Goal: Information Seeking & Learning: Check status

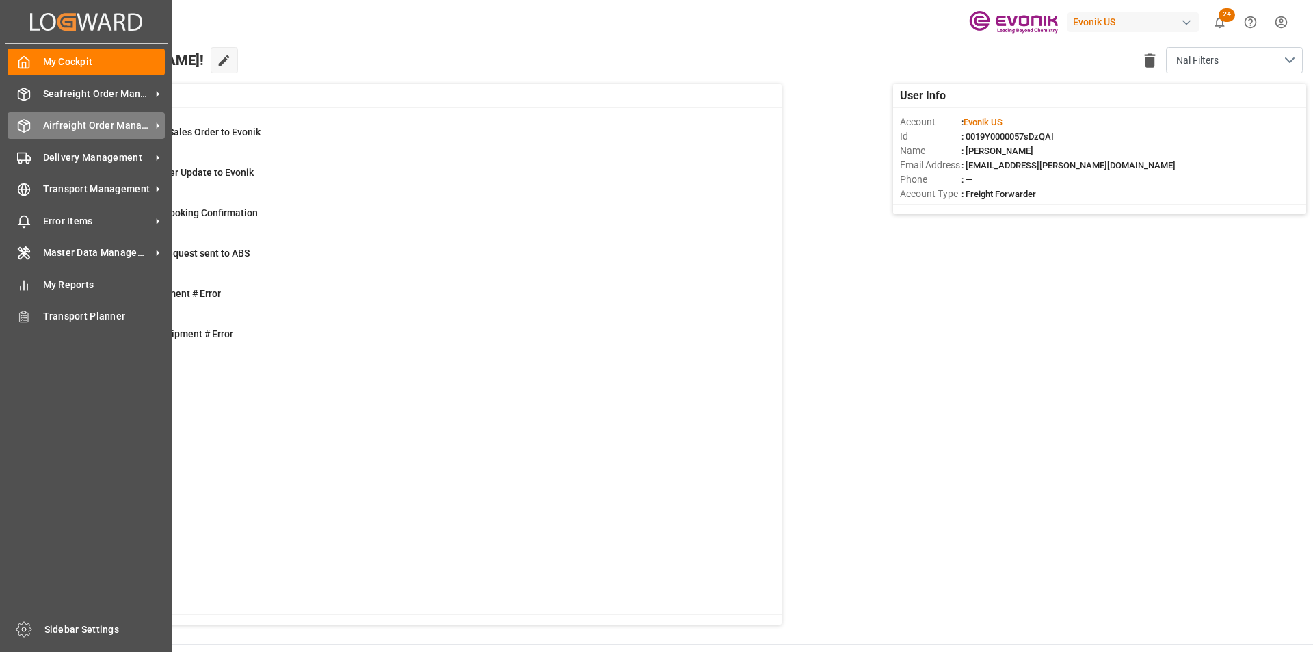
click at [33, 124] on div "Airfreight Order Management Airfreight Order Management" at bounding box center [86, 125] width 157 height 27
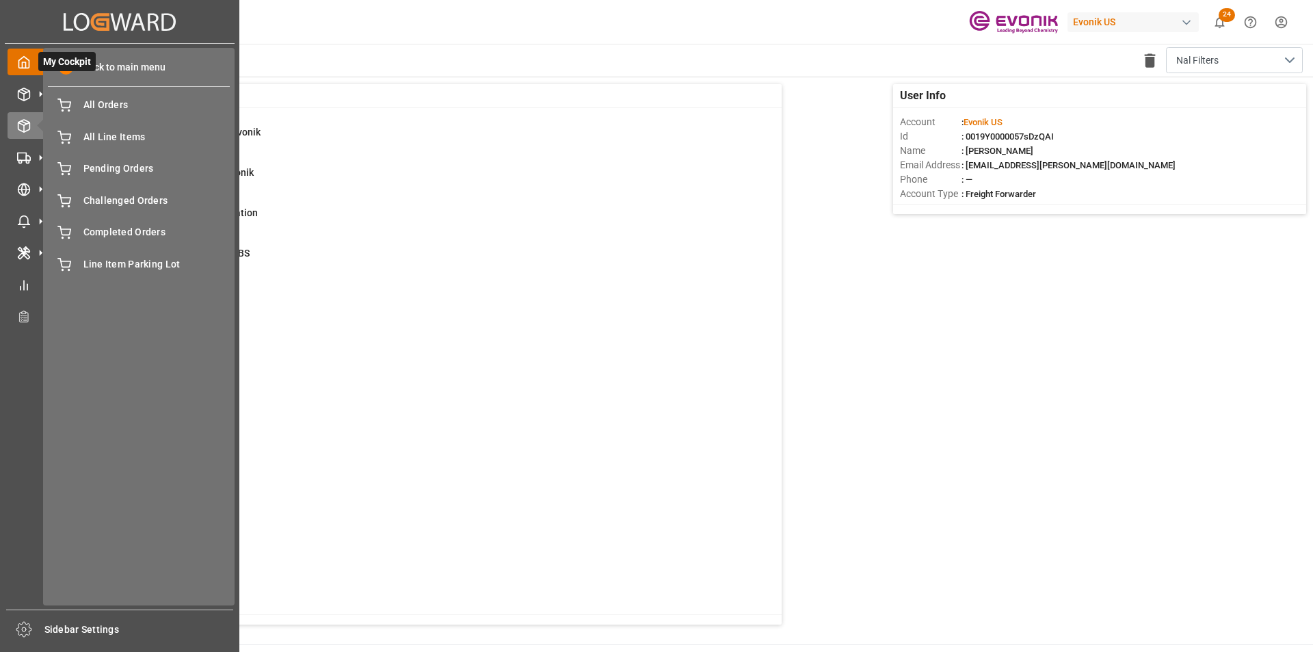
click at [91, 68] on span "My Cockpit" at bounding box center [66, 61] width 57 height 19
click at [29, 92] on icon at bounding box center [24, 94] width 12 height 12
click at [22, 90] on line at bounding box center [23, 91] width 5 height 3
drag, startPoint x: 85, startPoint y: 62, endPoint x: 68, endPoint y: 63, distance: 16.5
click at [84, 62] on span "Back to main menu" at bounding box center [119, 67] width 92 height 14
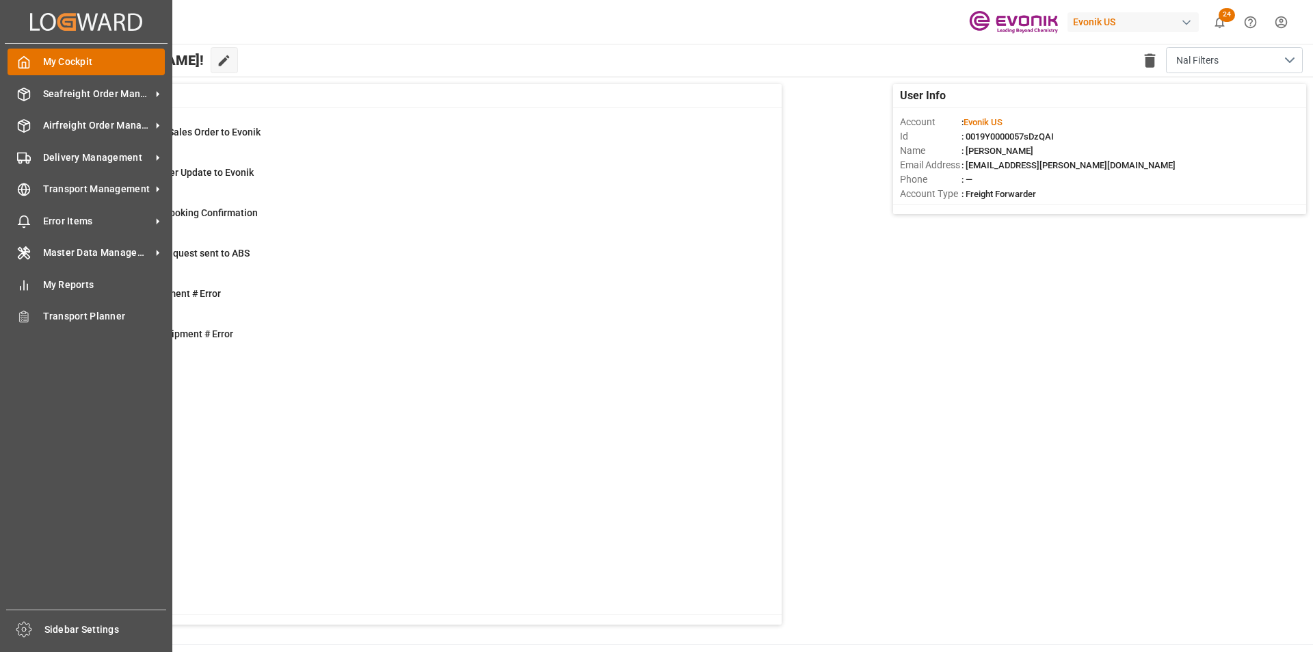
click at [68, 63] on span "My Cockpit" at bounding box center [104, 62] width 122 height 14
click at [70, 87] on span "Seafreight Order Management" at bounding box center [97, 94] width 108 height 14
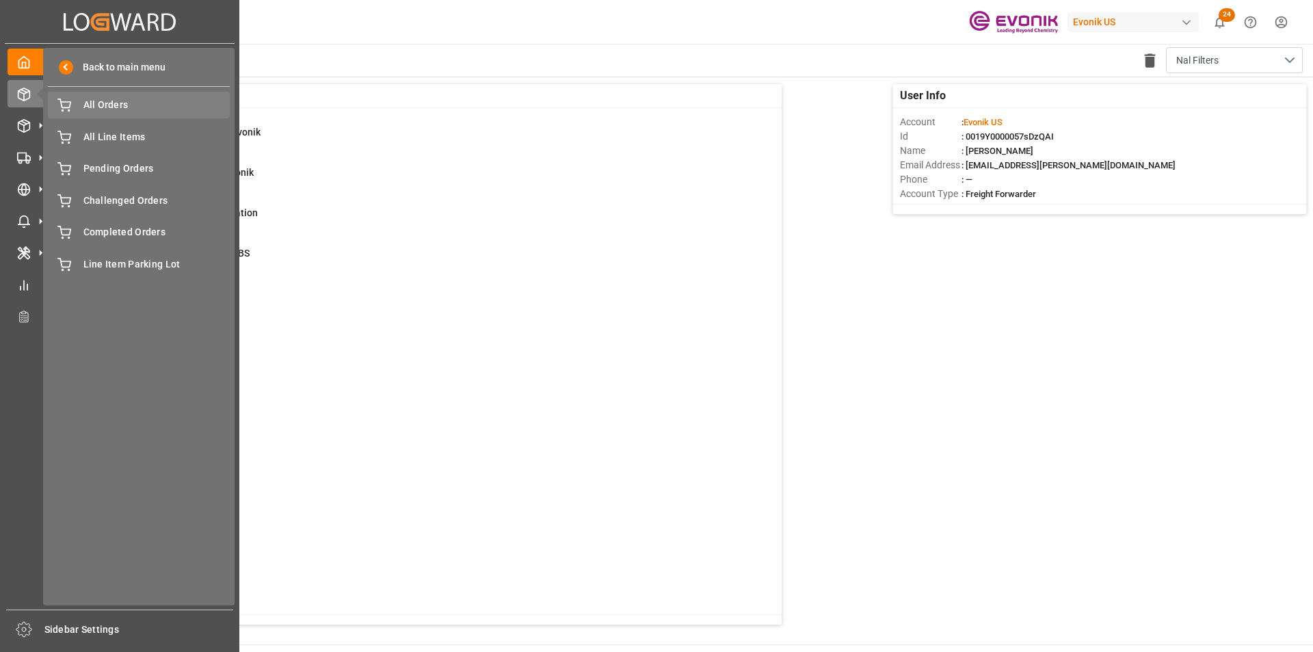
click at [85, 98] on span "All Orders" at bounding box center [156, 105] width 147 height 14
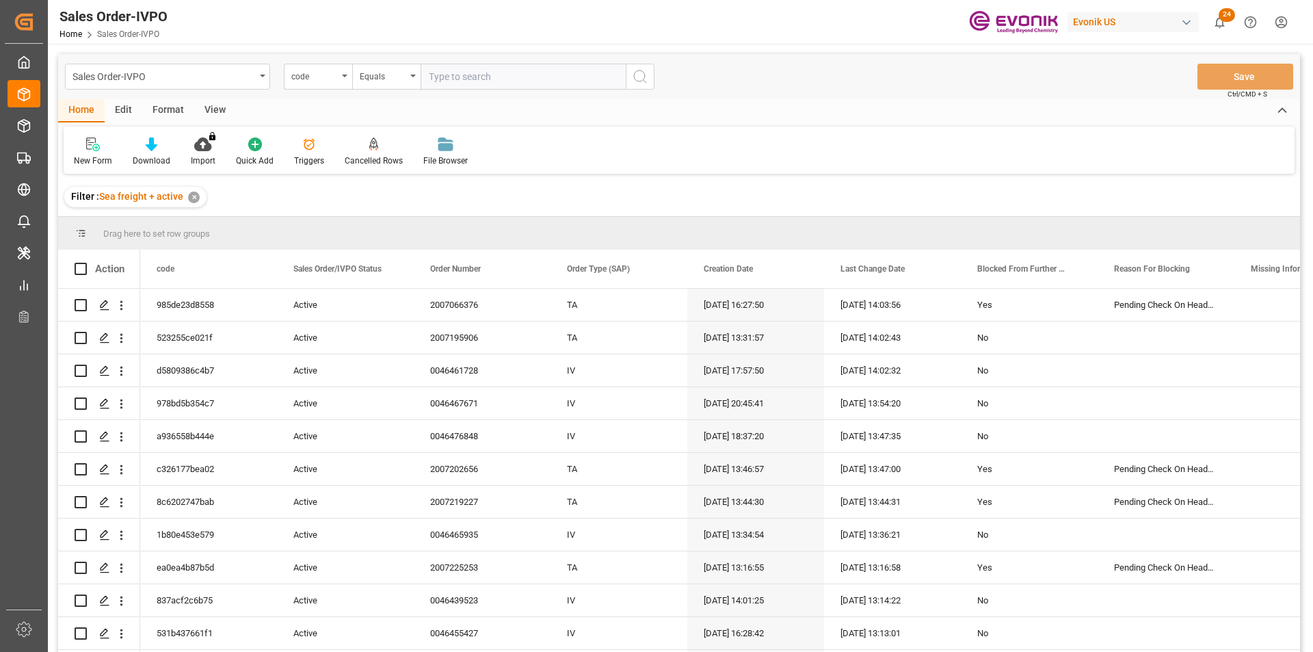
click at [319, 83] on div "code" at bounding box center [318, 77] width 68 height 26
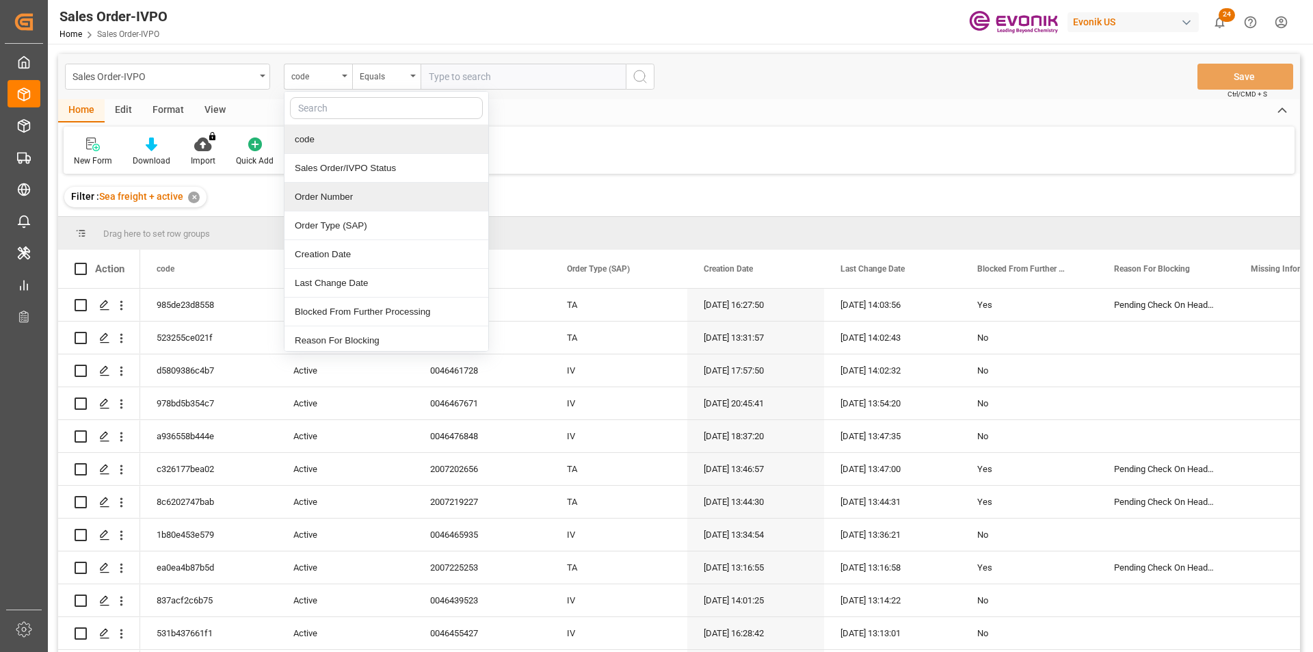
click at [317, 185] on div "Order Number" at bounding box center [386, 197] width 204 height 29
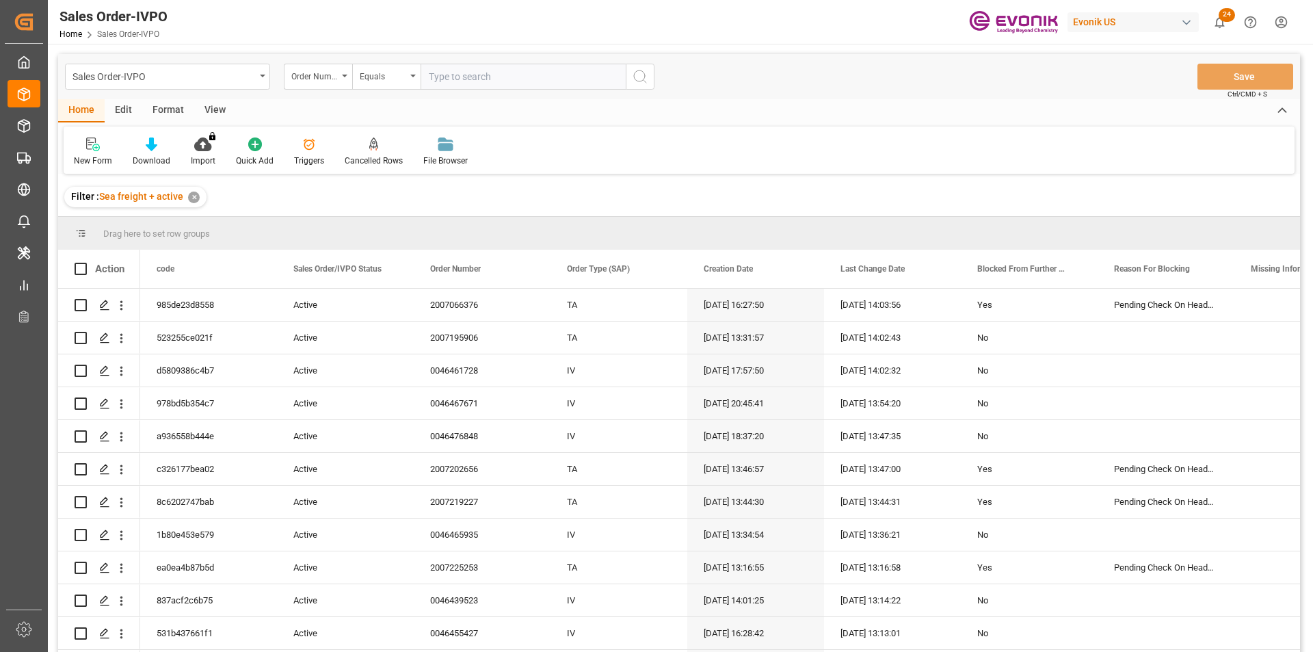
click at [483, 81] on input "text" at bounding box center [522, 77] width 205 height 26
paste input "0046466190"
type input "0046466190"
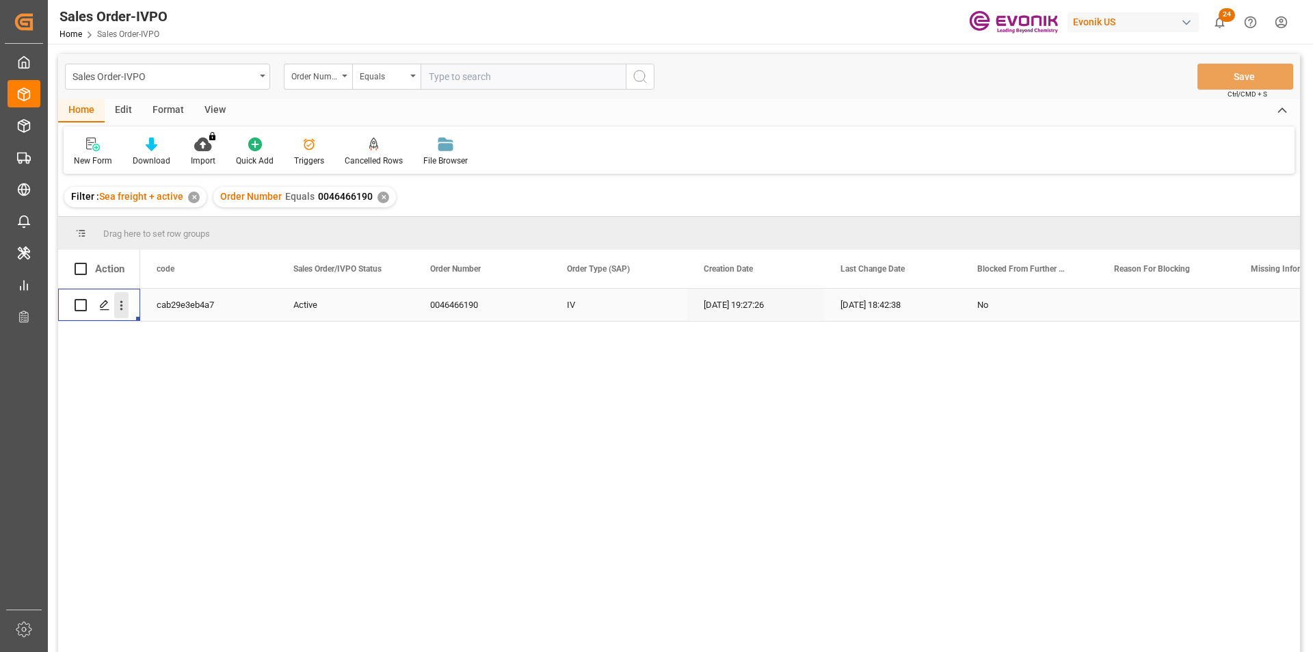
click at [118, 306] on icon "open menu" at bounding box center [121, 305] width 14 height 14
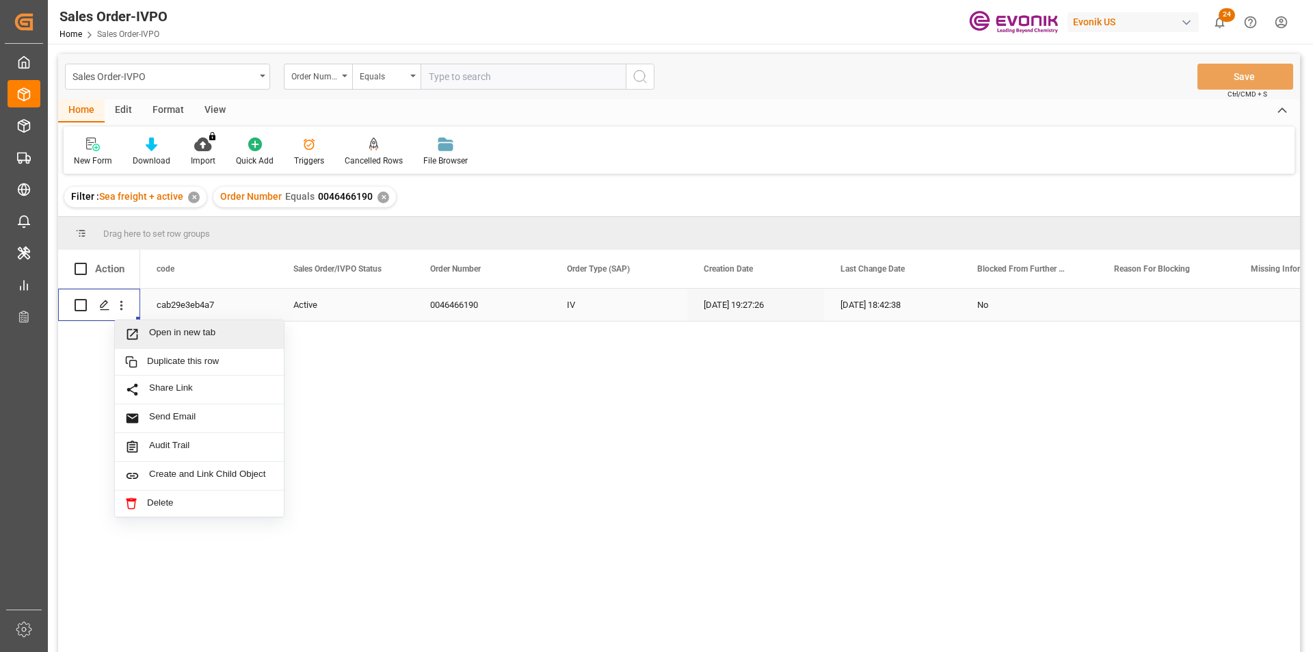
click at [171, 333] on span "Open in new tab" at bounding box center [211, 334] width 124 height 14
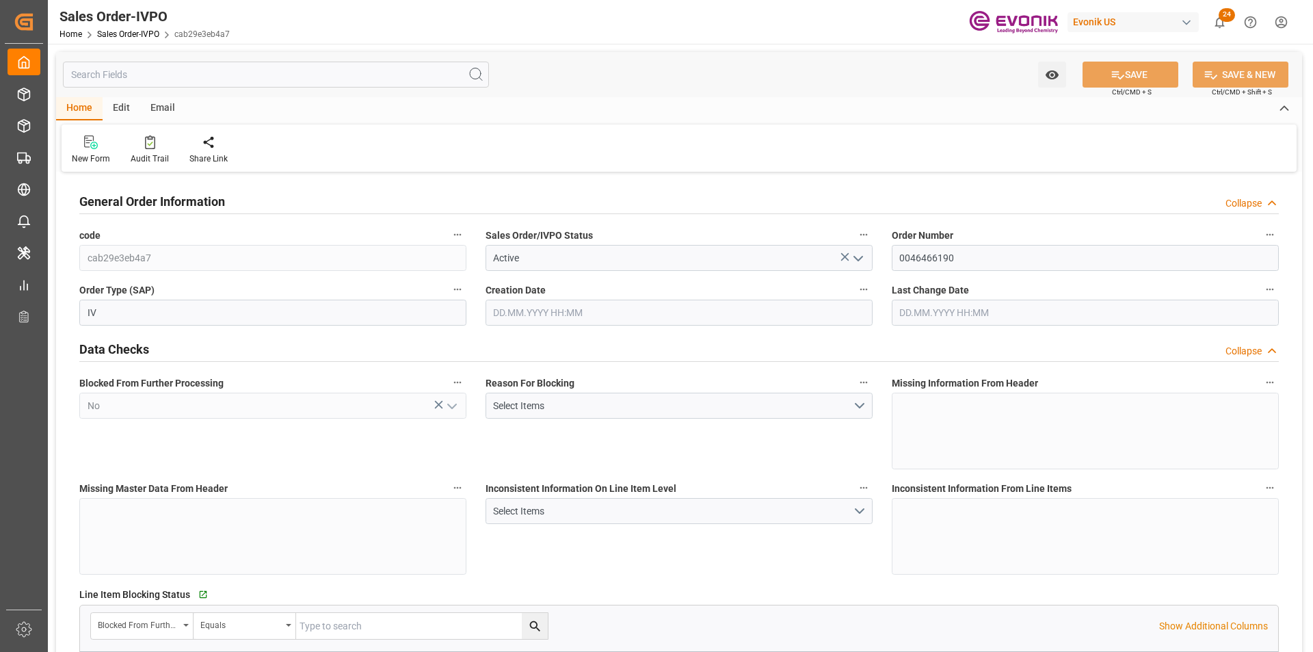
type input "BRSSZ"
type input "0"
type input "1"
type input "1975.428"
type input "31.07.2025 19:27"
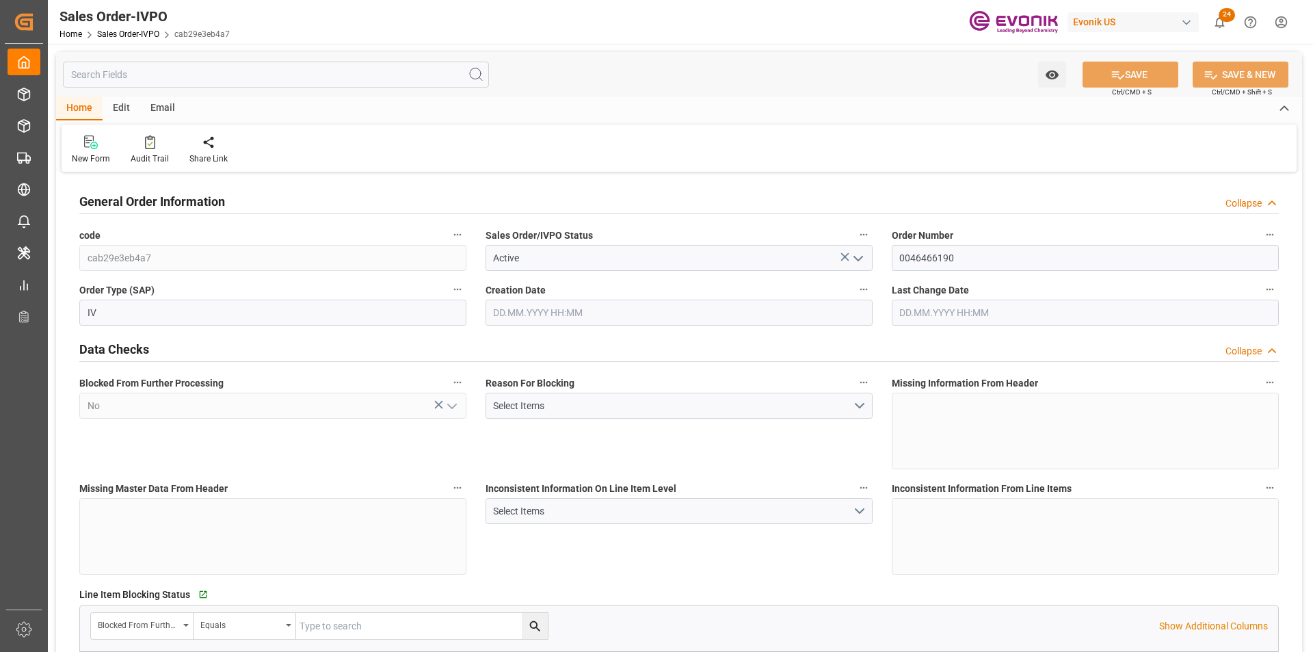
type input "08.08.2025 18:42"
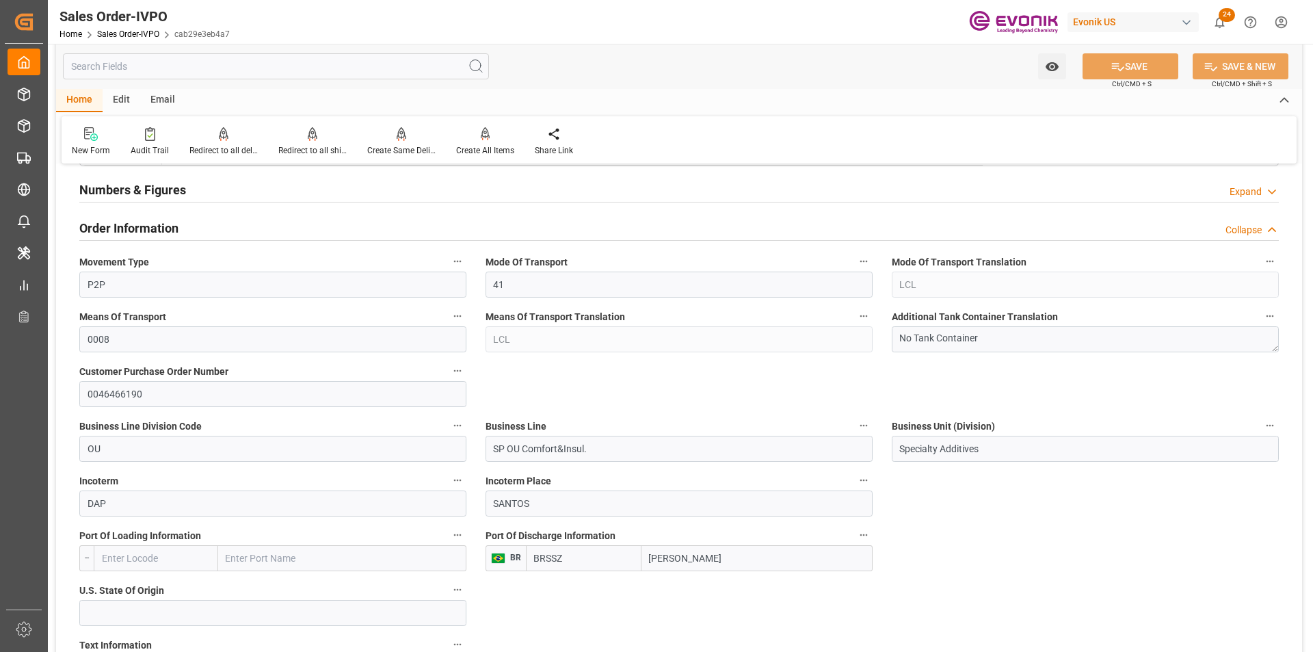
scroll to position [957, 0]
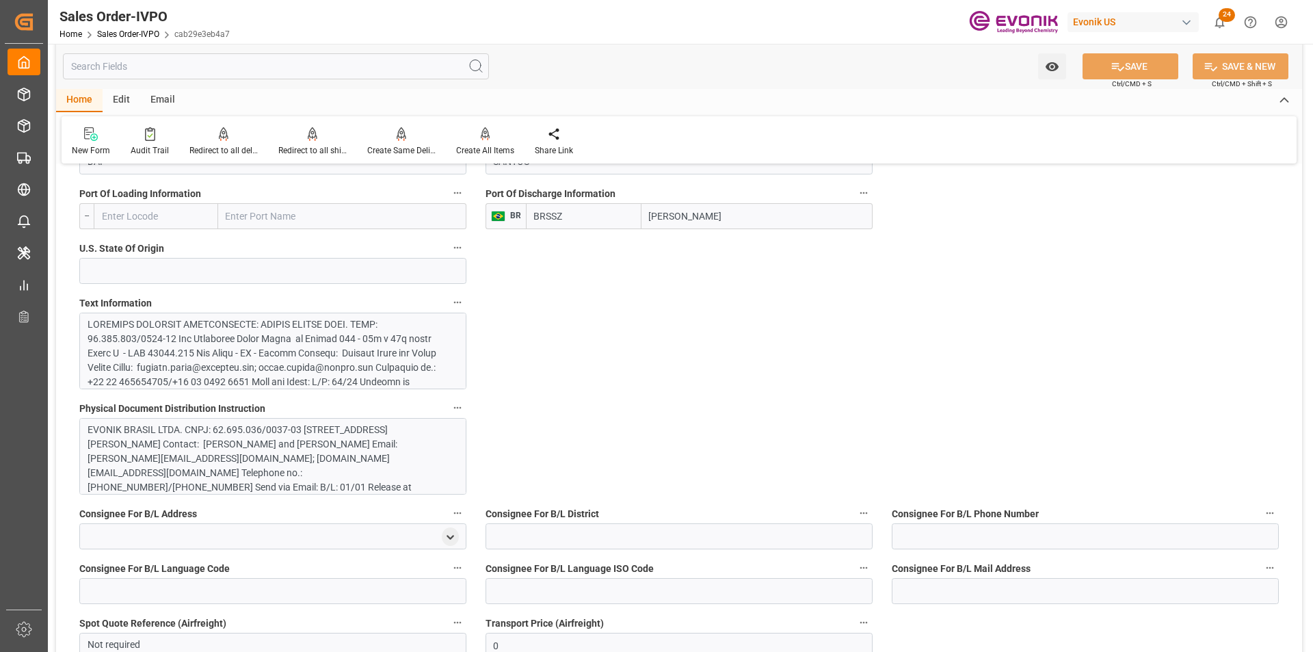
click at [235, 364] on div at bounding box center [268, 518] width 360 height 402
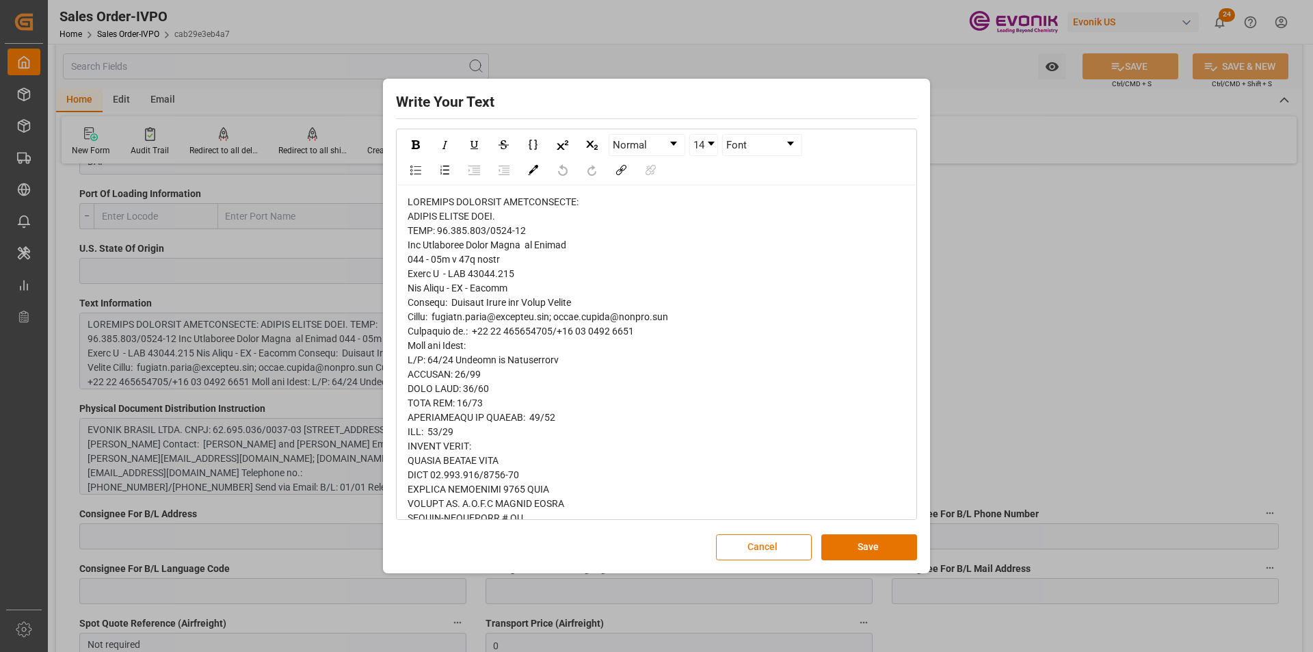
click at [764, 549] on button "Cancel" at bounding box center [764, 547] width 96 height 26
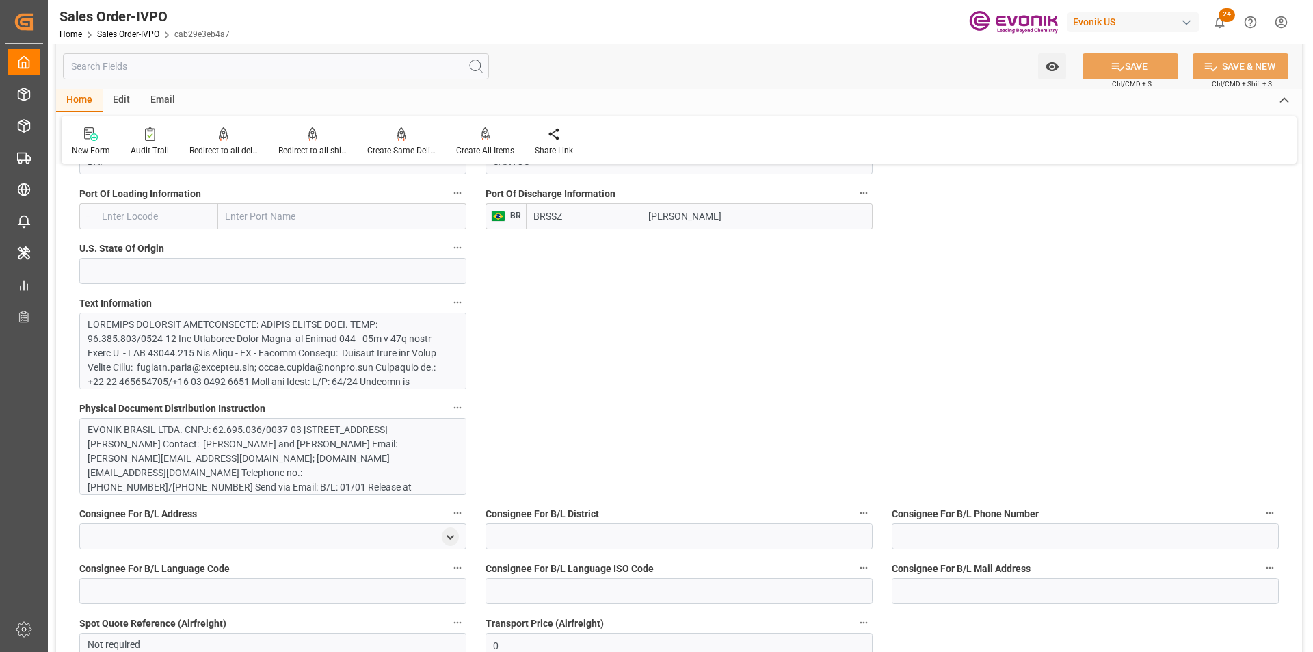
click at [206, 425] on div "EVONIK BRASIL LTDA. CNPJ: 62.695.036/0037-03 Rua Arquiteto Olavo Redig de Campo…" at bounding box center [268, 502] width 360 height 158
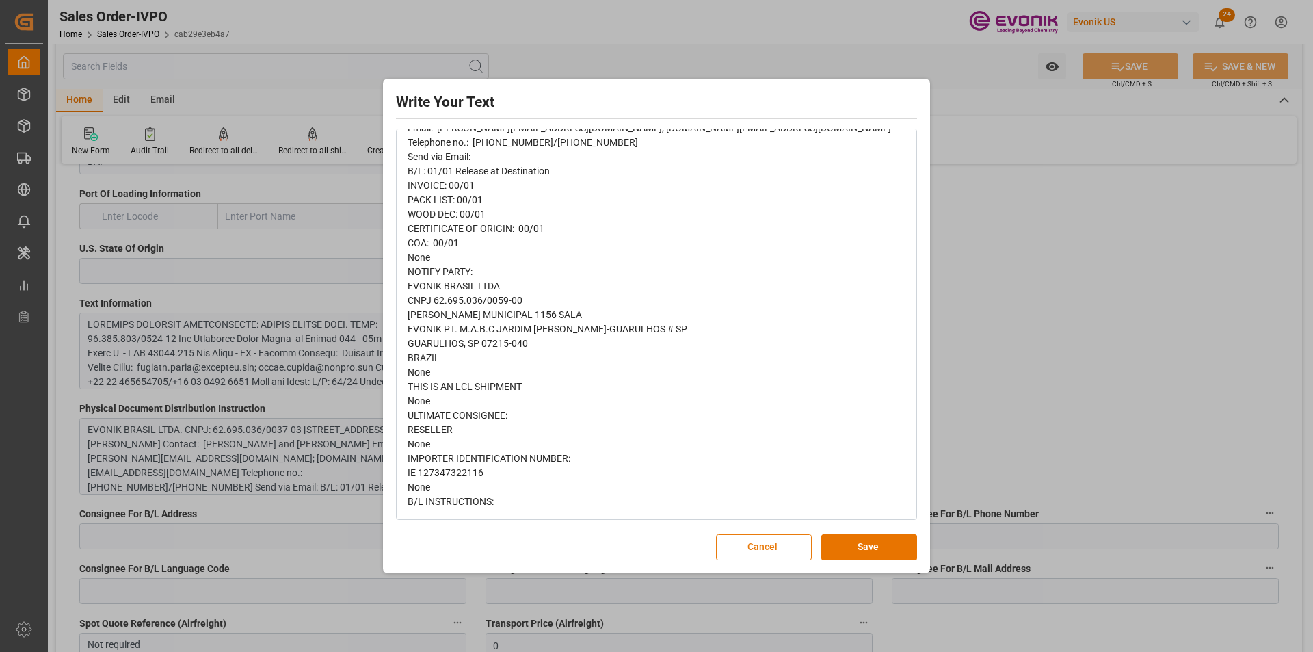
scroll to position [0, 0]
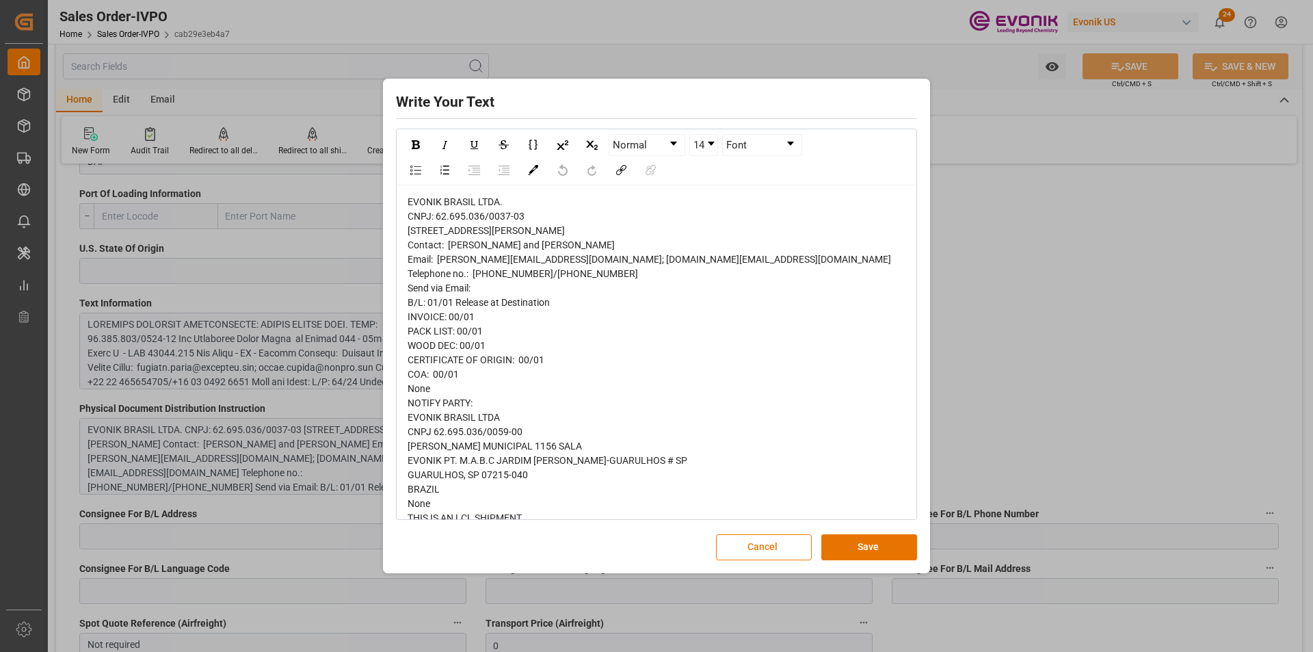
click at [765, 544] on button "Cancel" at bounding box center [764, 547] width 96 height 26
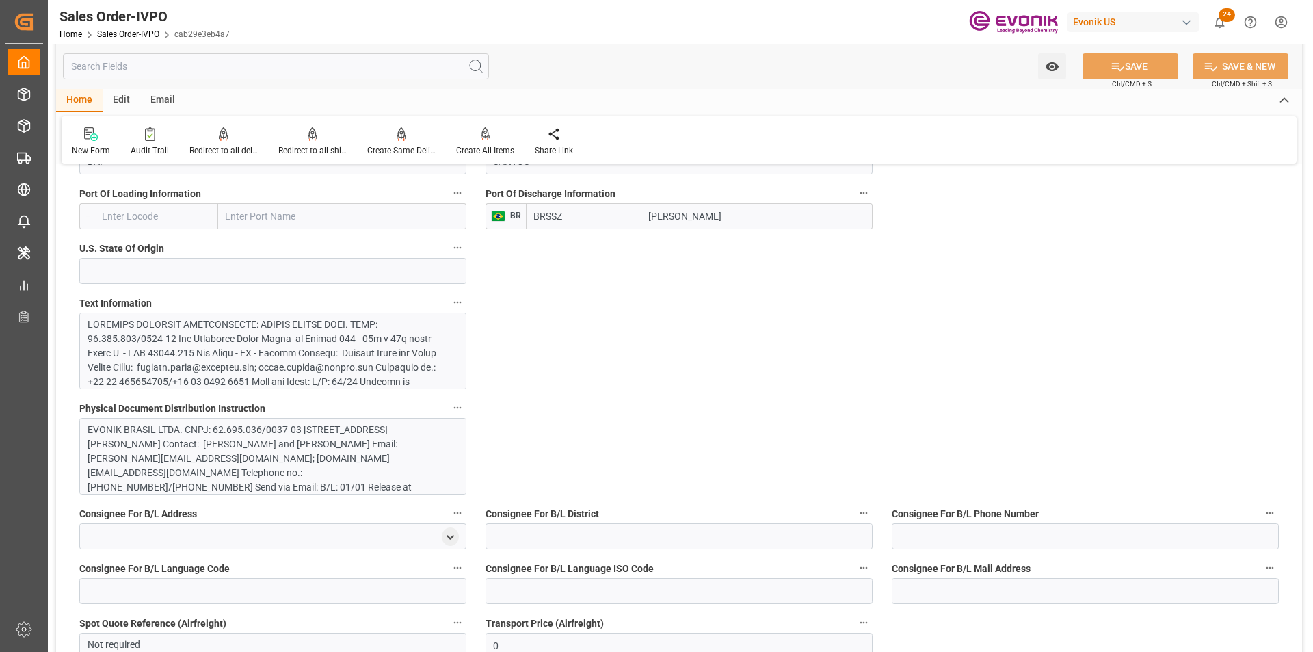
click at [339, 359] on div at bounding box center [268, 518] width 360 height 402
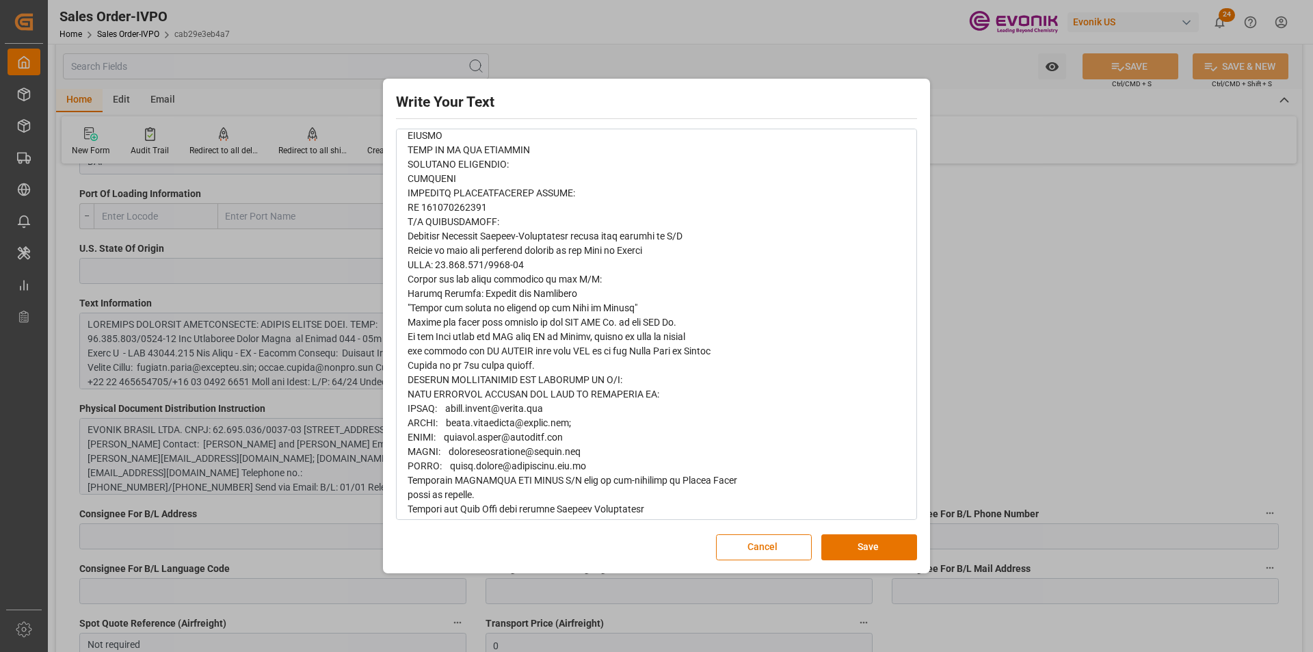
scroll to position [274, 0]
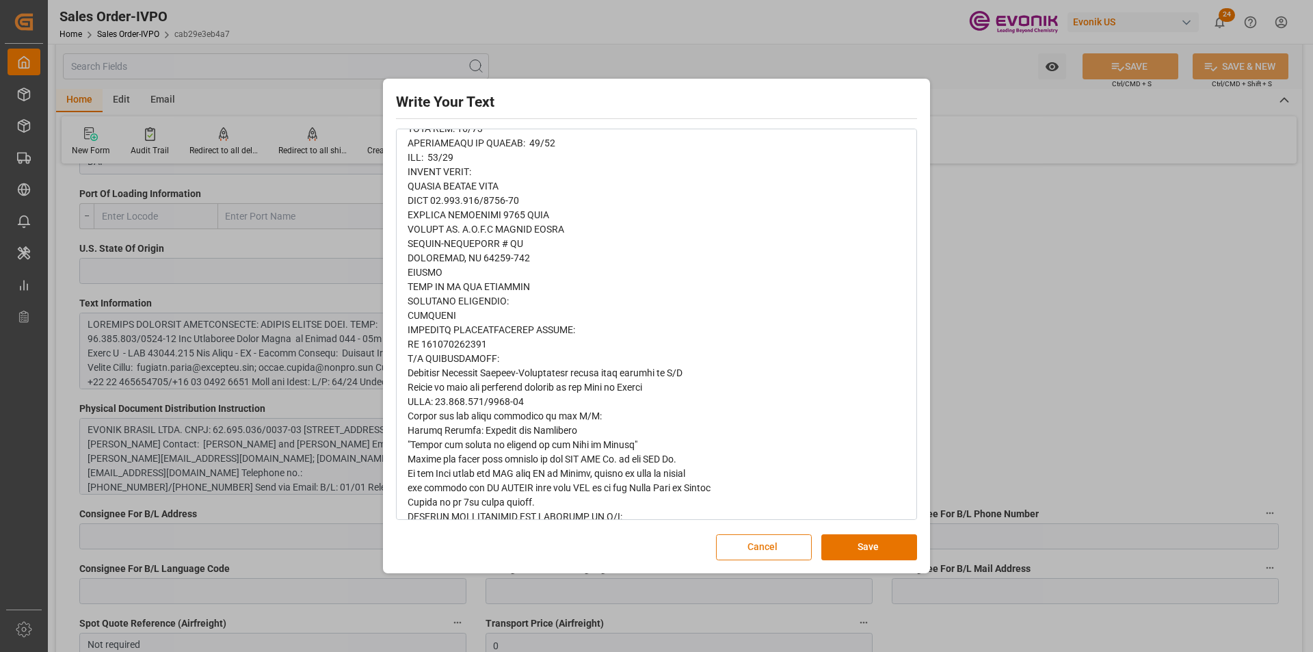
click at [741, 546] on button "Cancel" at bounding box center [764, 547] width 96 height 26
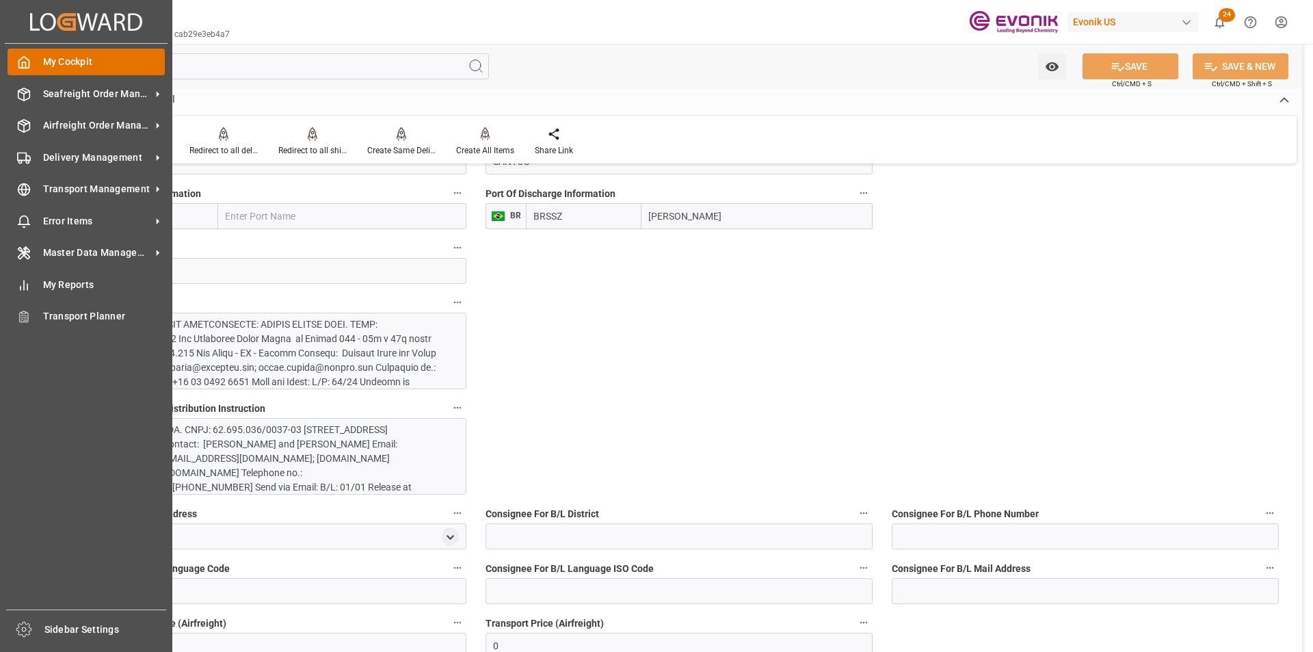
click at [88, 64] on span "My Cockpit" at bounding box center [104, 62] width 122 height 14
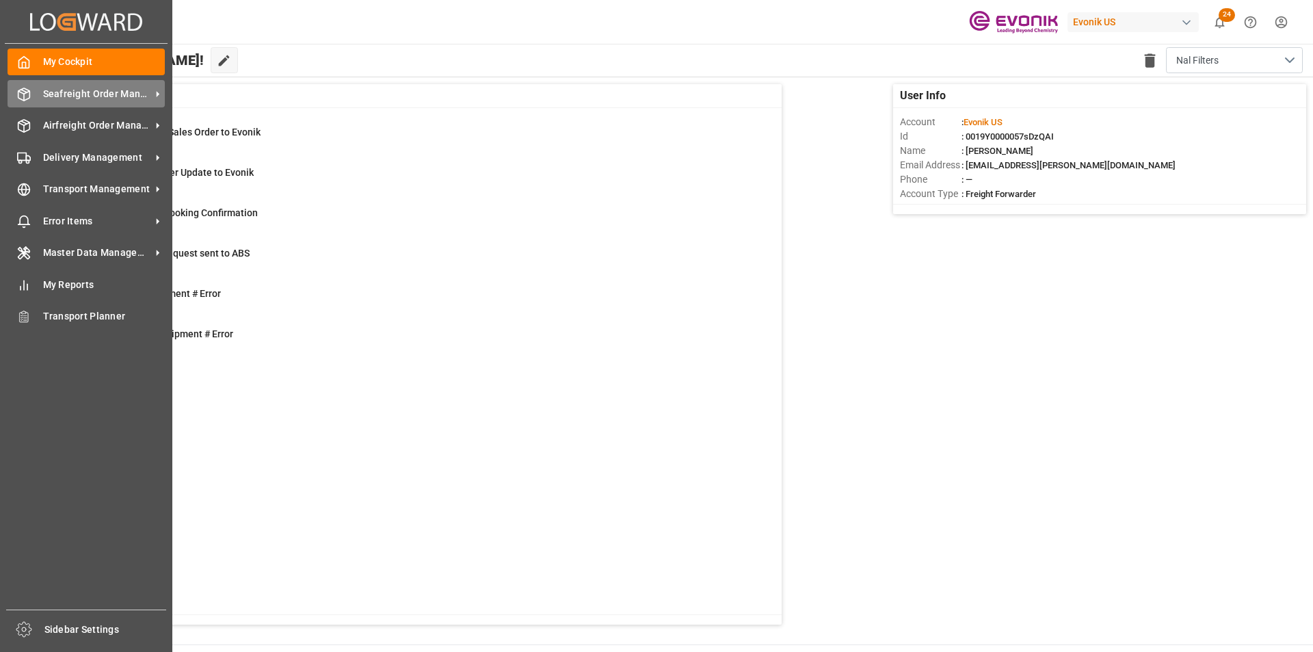
click at [105, 95] on span "Seafreight Order Management" at bounding box center [97, 94] width 108 height 14
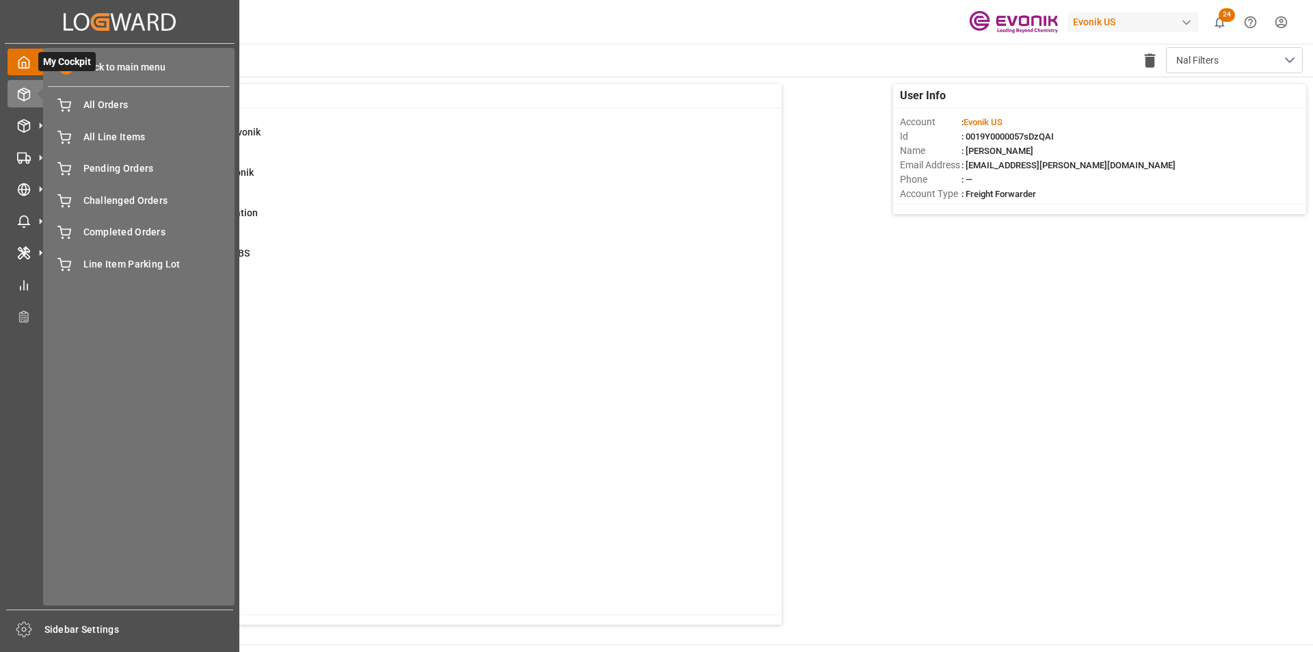
click at [92, 69] on span "My Cockpit" at bounding box center [66, 61] width 57 height 19
click at [57, 66] on span "My Cockpit" at bounding box center [66, 61] width 57 height 19
click at [31, 62] on div "My Cockpit My Cockpit" at bounding box center [120, 62] width 224 height 27
click at [131, 64] on span "Back to main menu" at bounding box center [119, 67] width 92 height 14
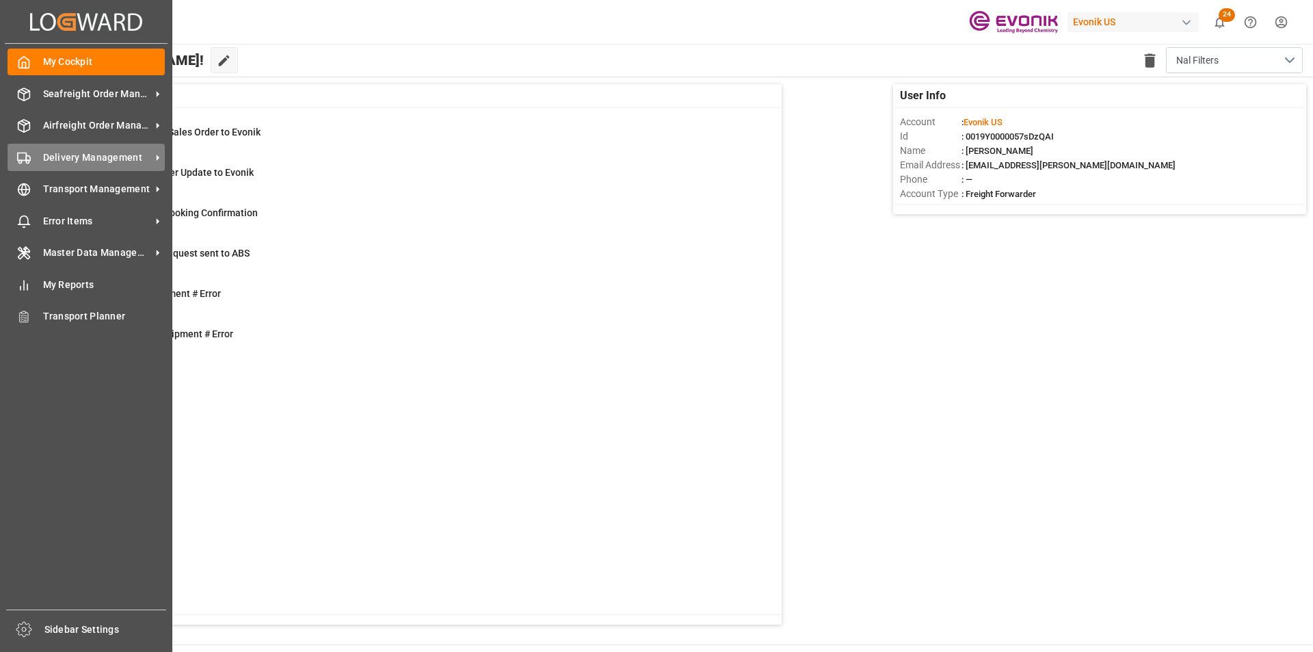
click at [115, 155] on span "Delivery Management" at bounding box center [97, 157] width 108 height 14
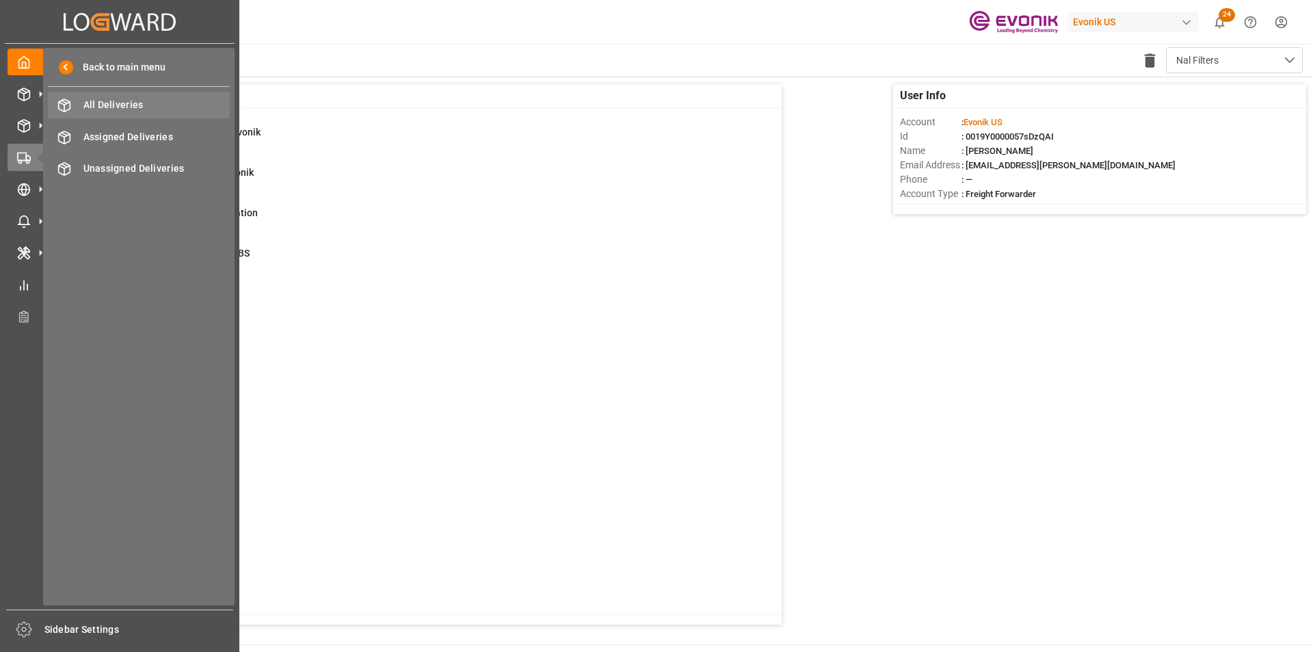
click at [124, 99] on span "All Deliveries" at bounding box center [156, 105] width 147 height 14
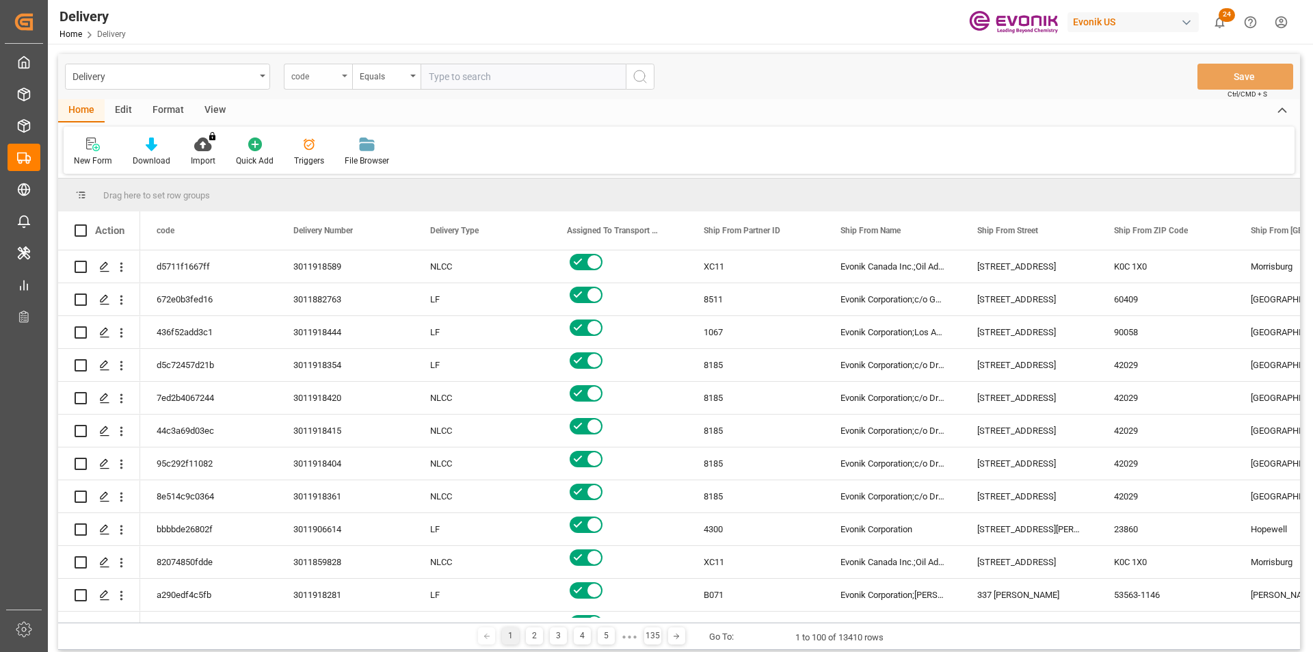
click at [343, 71] on div "code" at bounding box center [318, 77] width 68 height 26
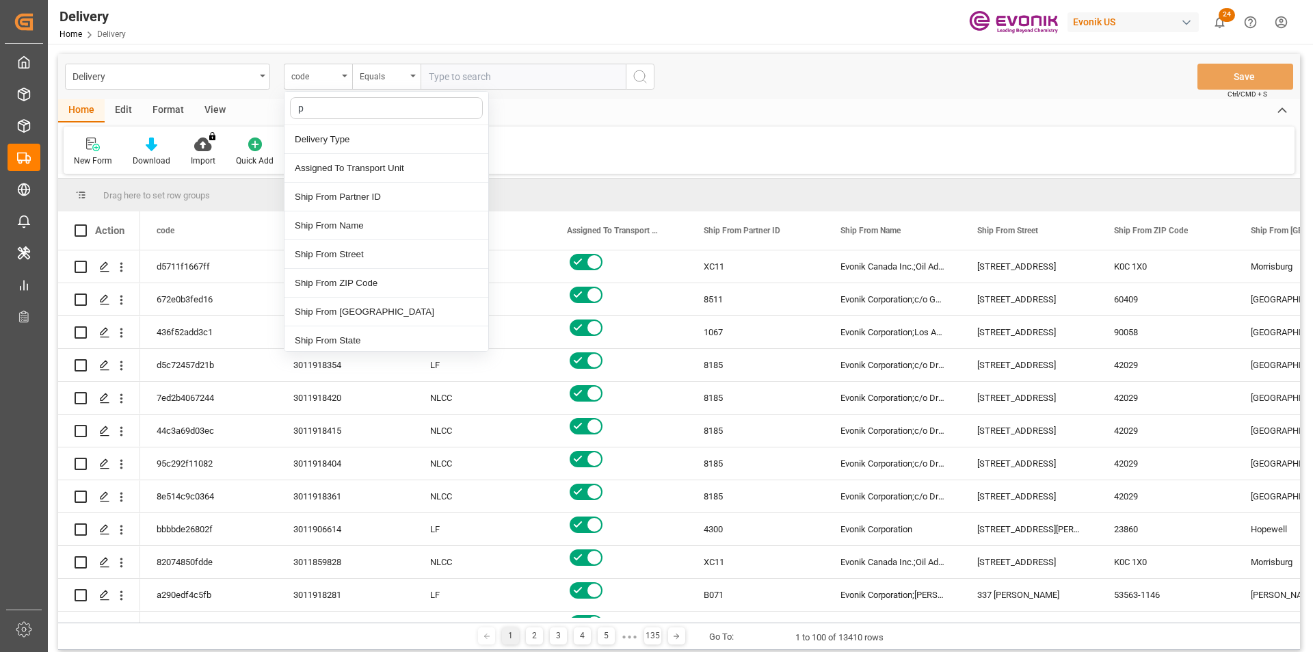
type input "pg"
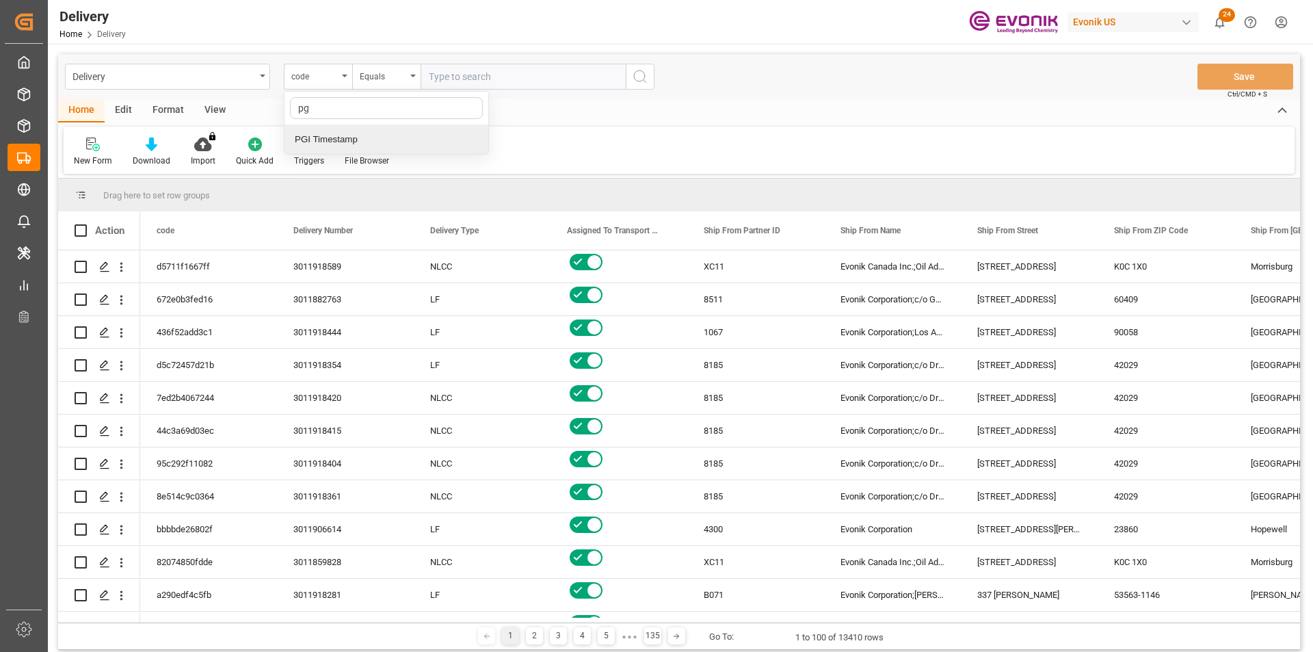
click at [322, 136] on div "PGI Timestamp" at bounding box center [386, 139] width 204 height 29
click at [385, 79] on div "Equals" at bounding box center [383, 75] width 46 height 16
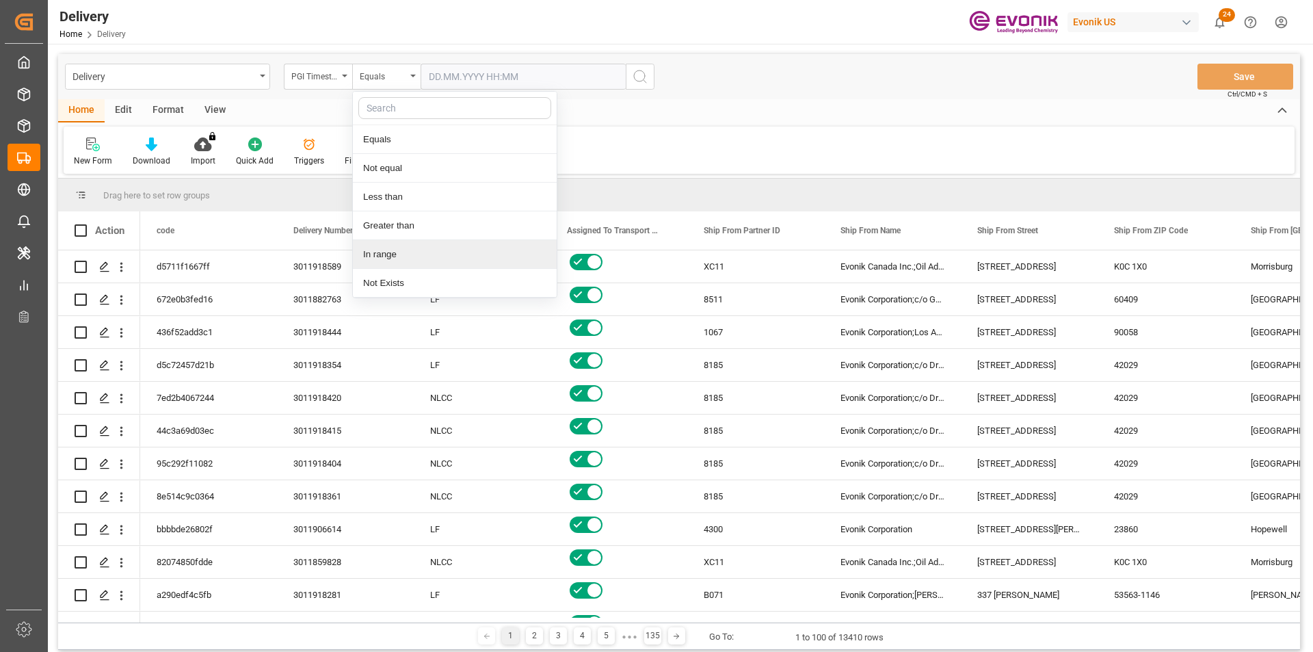
click at [427, 254] on div "In range" at bounding box center [455, 254] width 204 height 29
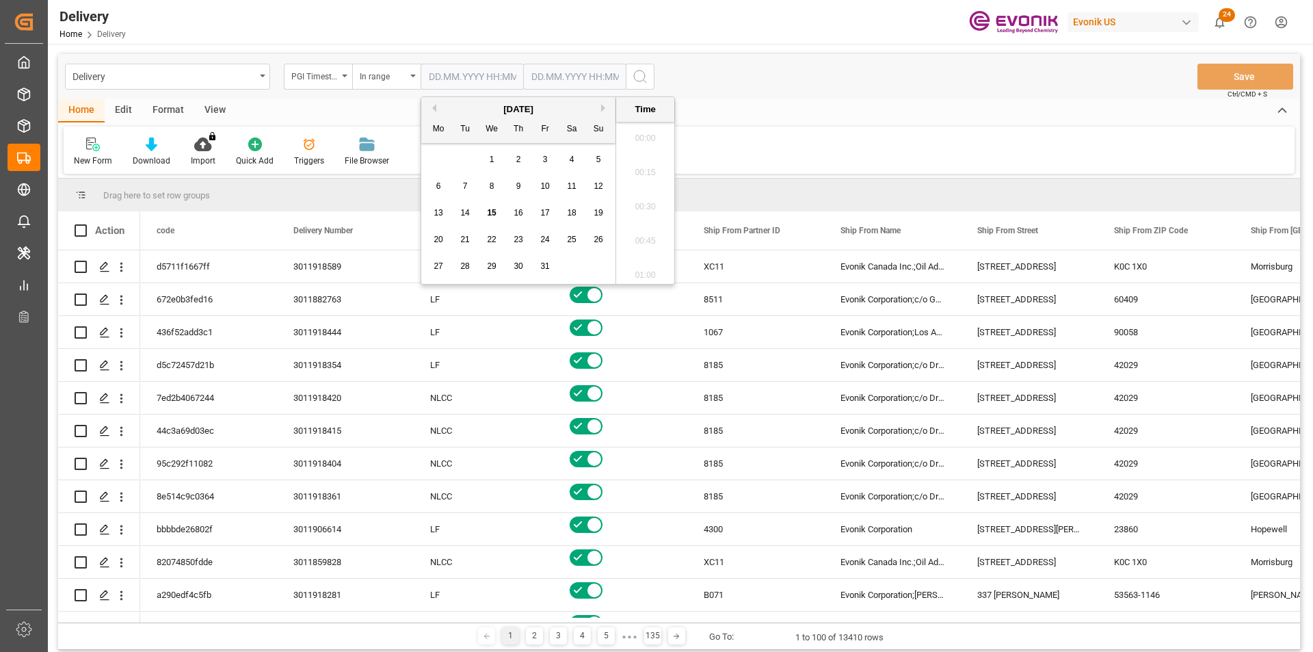
click at [472, 78] on input "text" at bounding box center [471, 77] width 103 height 26
click at [462, 212] on span "14" at bounding box center [464, 213] width 9 height 10
type input "14.10.2025 00:00"
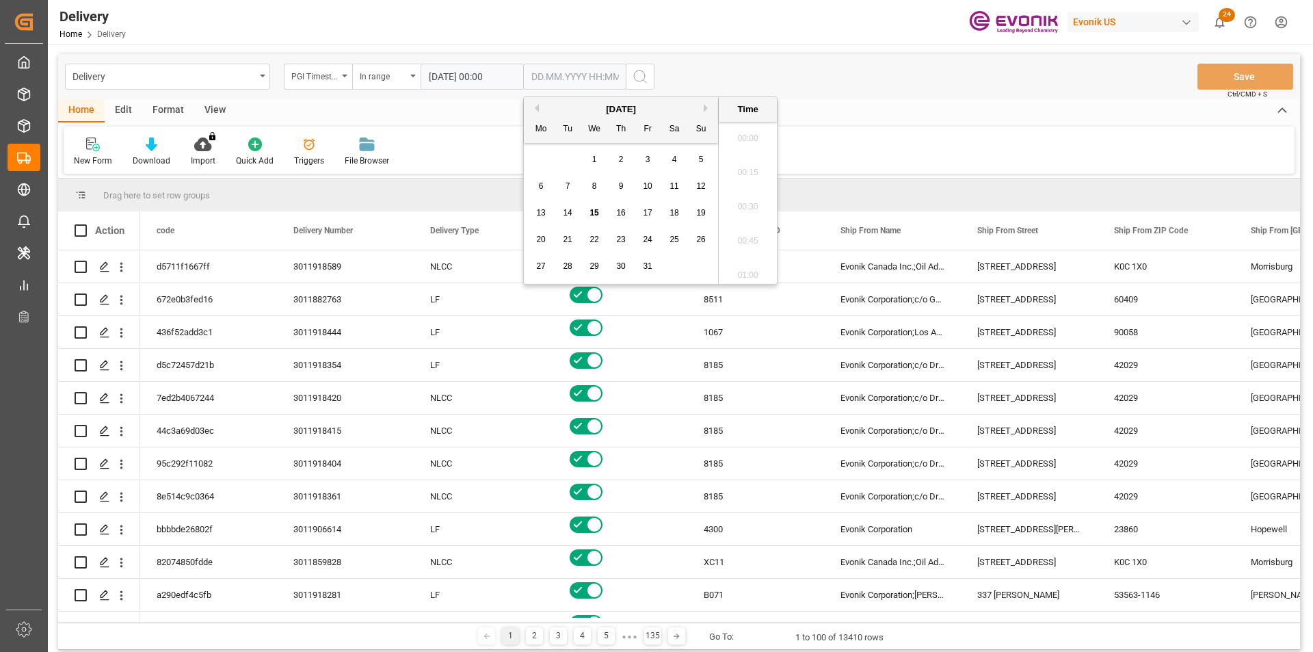
click at [570, 79] on input "text" at bounding box center [574, 77] width 103 height 26
click at [594, 212] on span "15" at bounding box center [593, 213] width 9 height 10
type input "15.10.2025 00:00"
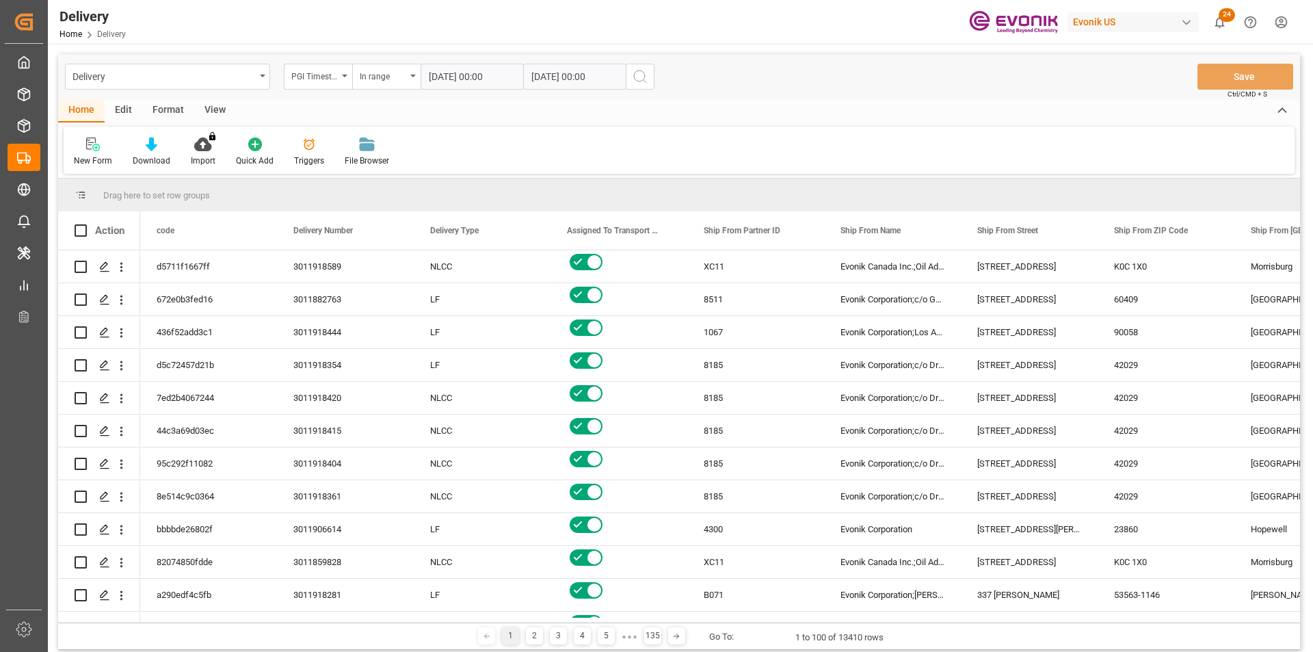
click at [643, 72] on circle "search button" at bounding box center [639, 75] width 11 height 11
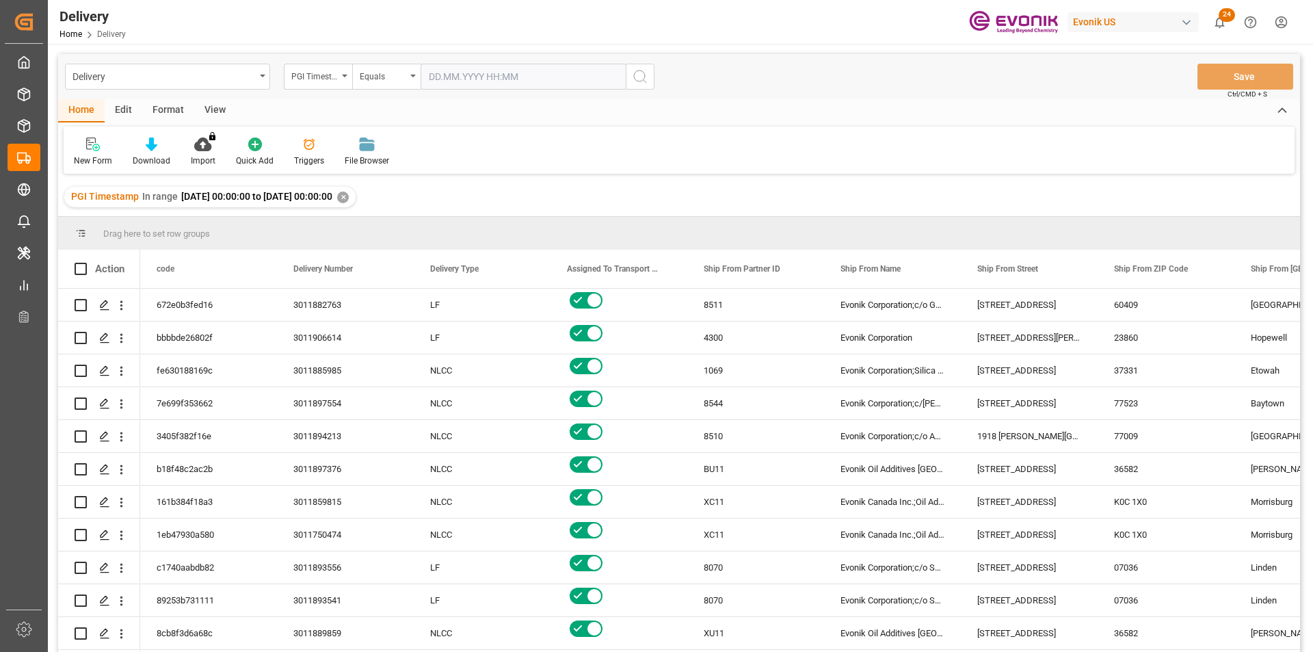
click at [205, 103] on div "View" at bounding box center [215, 110] width 42 height 23
click at [165, 152] on div "Standard Templates" at bounding box center [155, 152] width 89 height 30
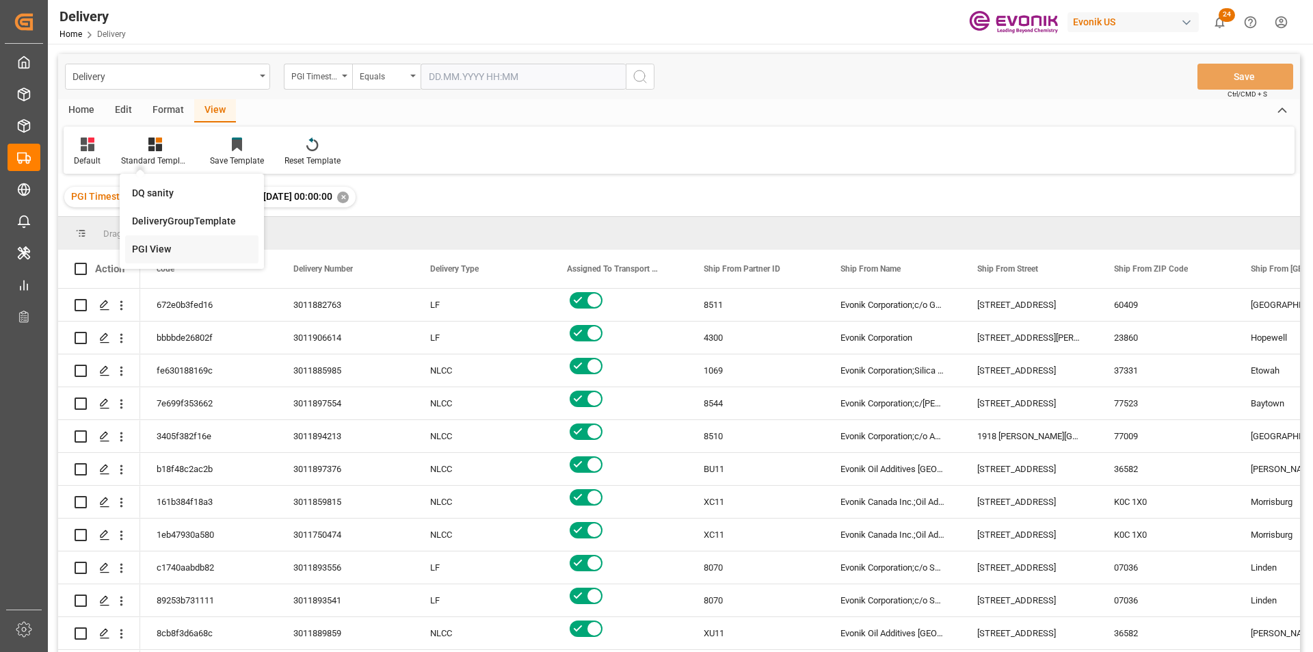
click at [157, 251] on div "PGI View" at bounding box center [192, 249] width 120 height 14
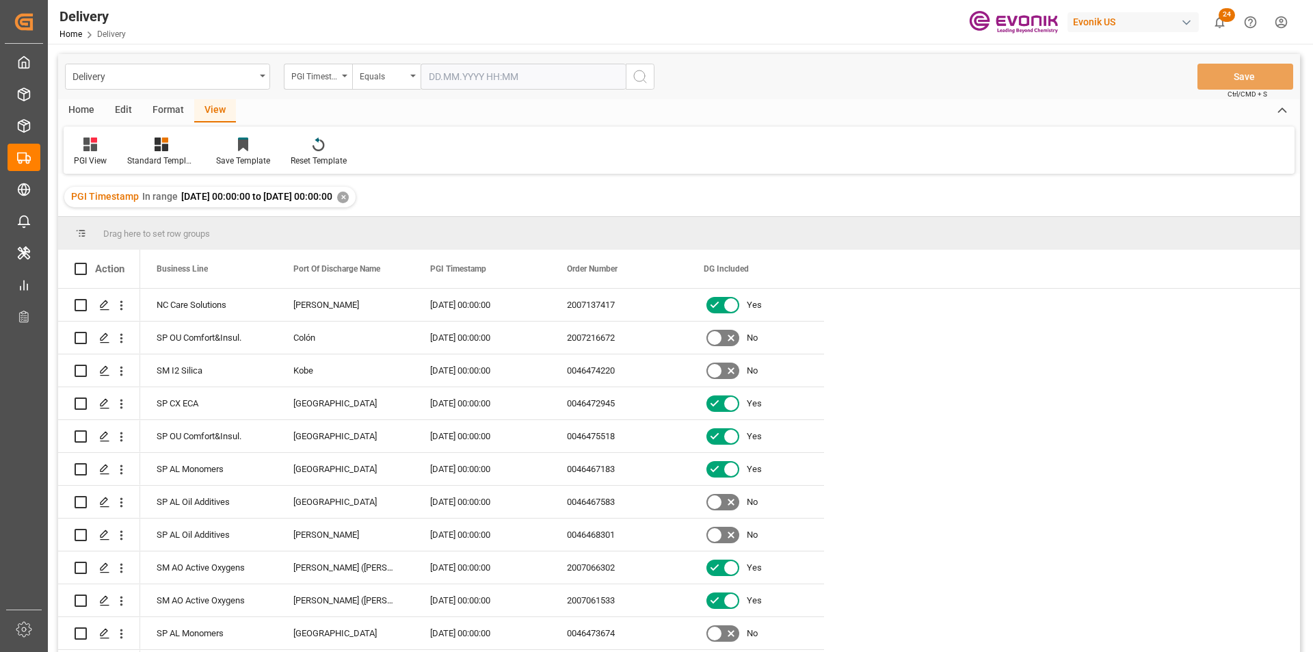
click at [82, 111] on div "Home" at bounding box center [81, 110] width 46 height 23
click at [152, 145] on icon at bounding box center [152, 144] width 12 height 14
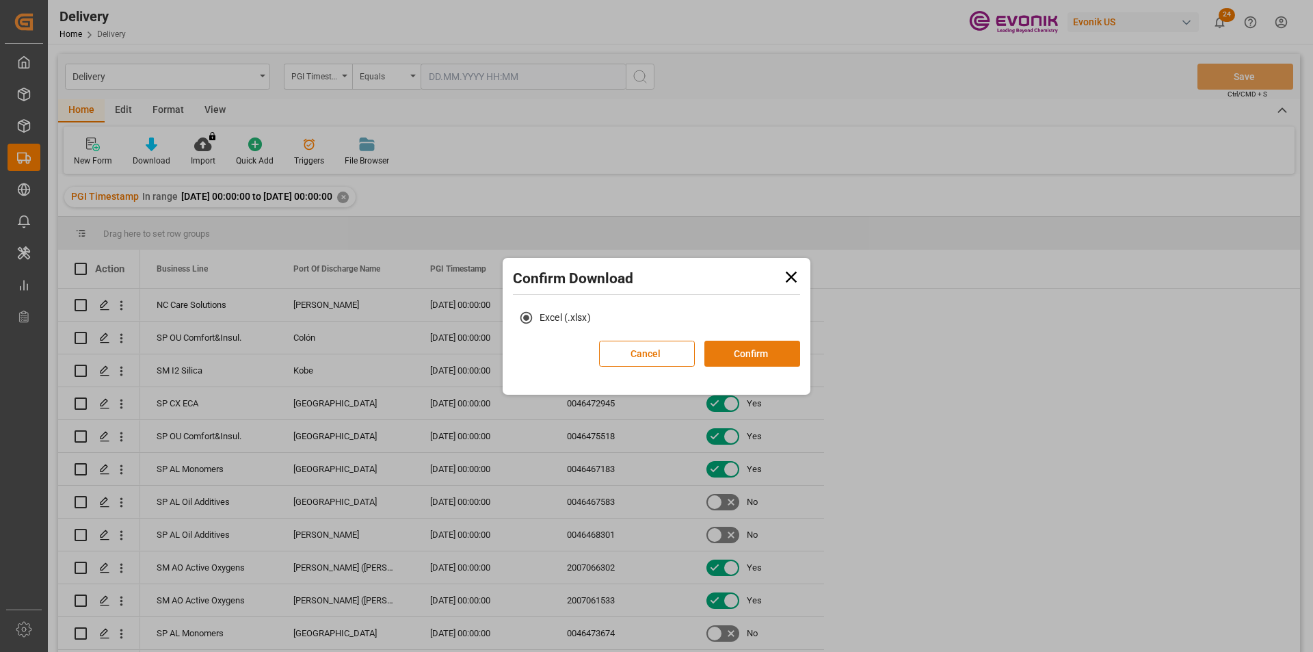
click at [761, 364] on button "Confirm" at bounding box center [752, 353] width 96 height 26
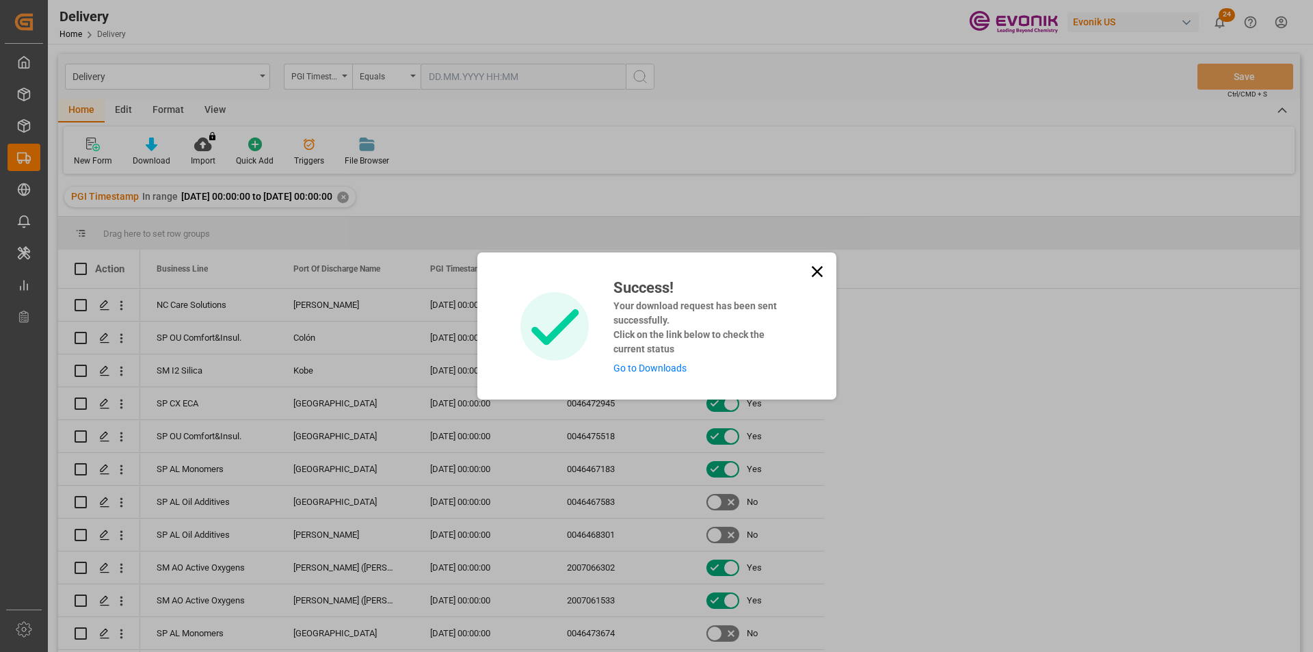
click at [637, 367] on link "Go to Downloads" at bounding box center [649, 367] width 73 height 11
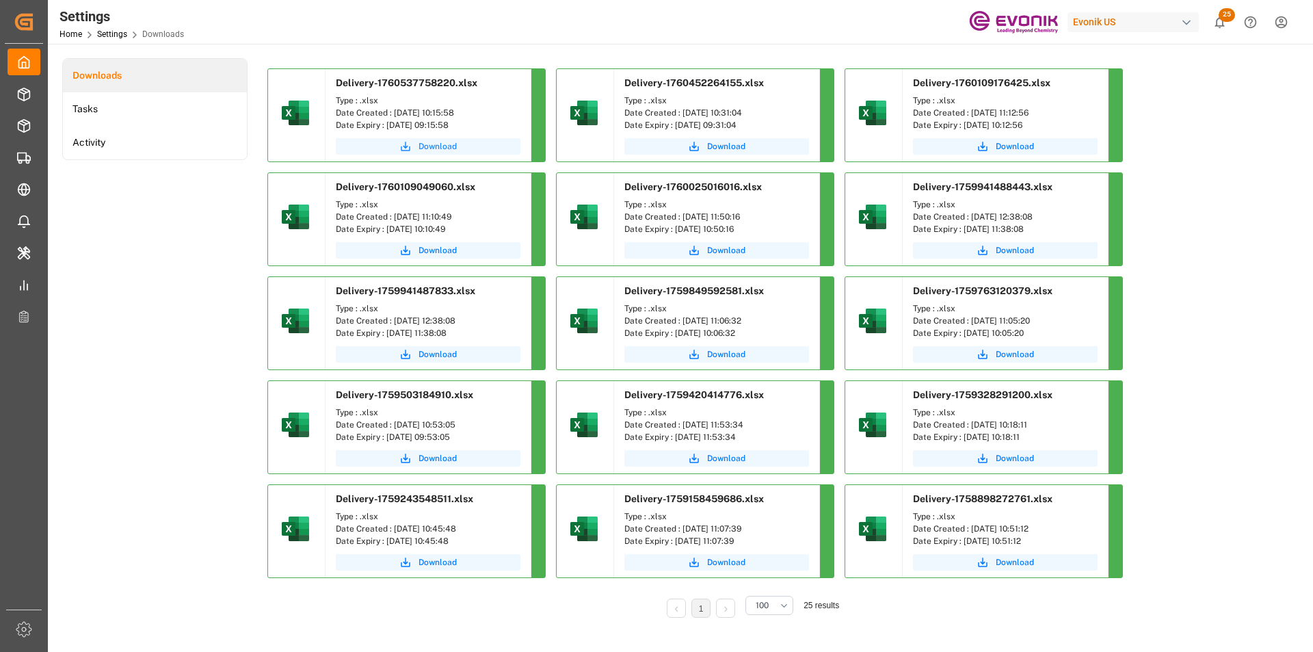
click at [423, 148] on span "Download" at bounding box center [437, 146] width 38 height 12
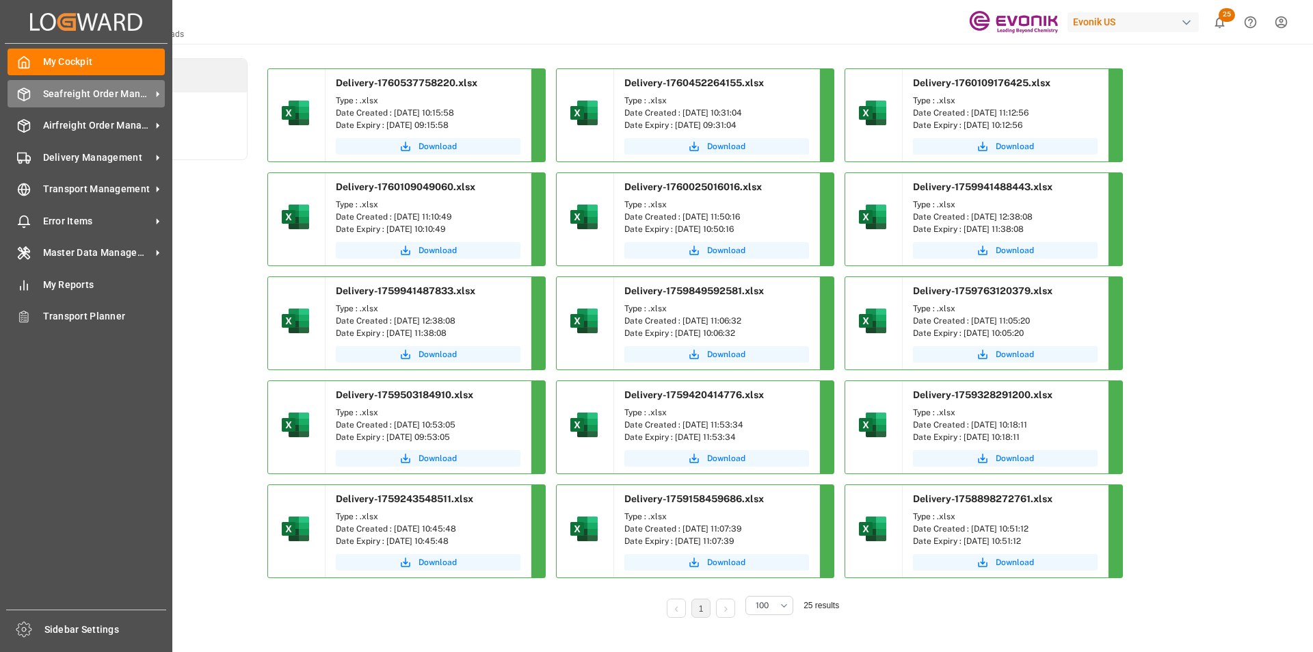
click at [60, 90] on span "Seafreight Order Management" at bounding box center [97, 94] width 108 height 14
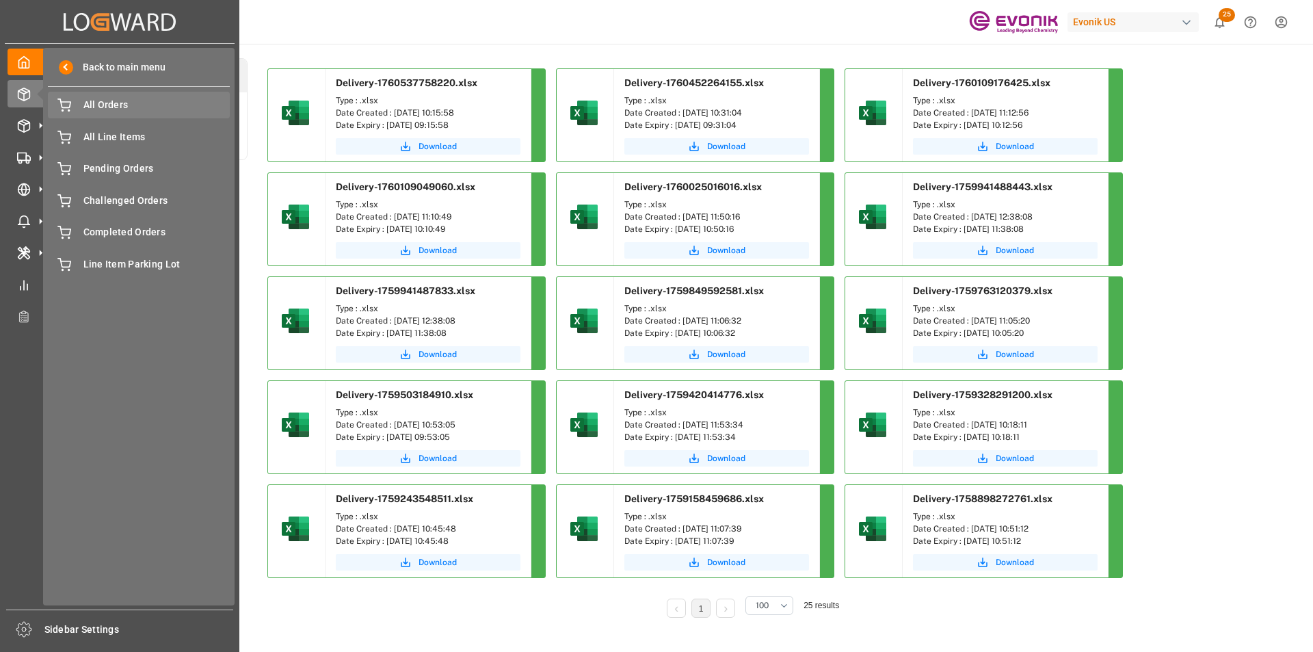
click at [103, 103] on span "All Orders" at bounding box center [156, 105] width 147 height 14
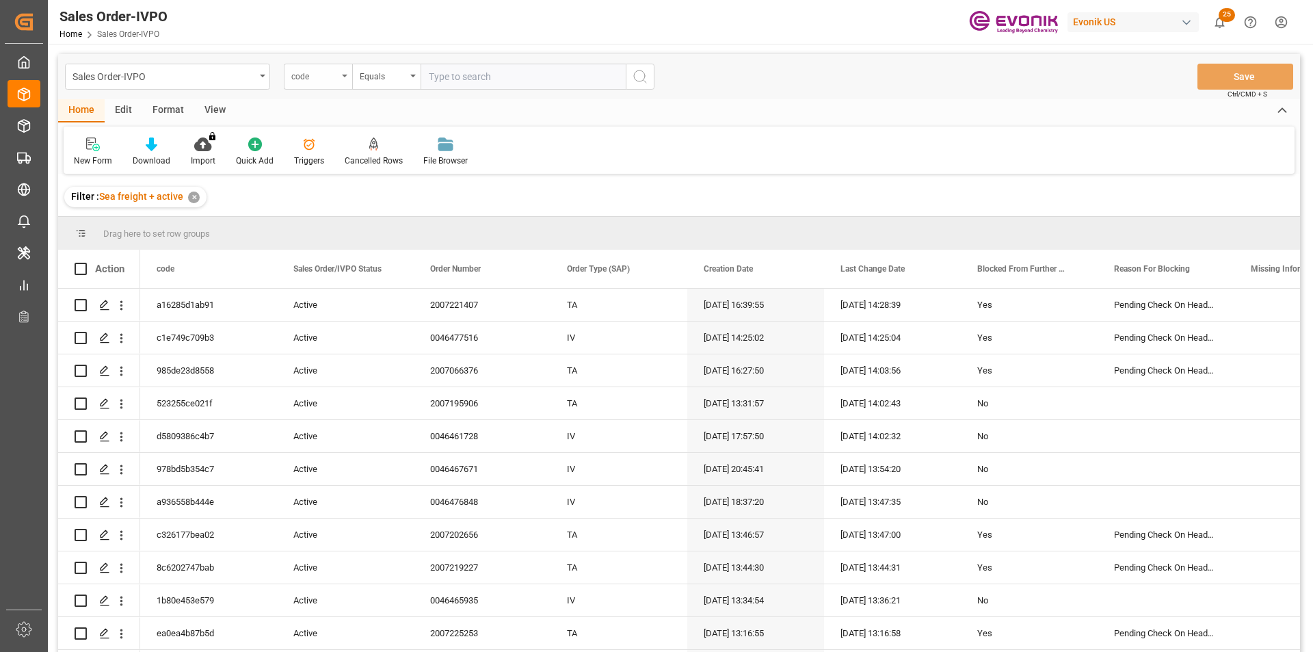
click at [347, 81] on div "code" at bounding box center [318, 77] width 68 height 26
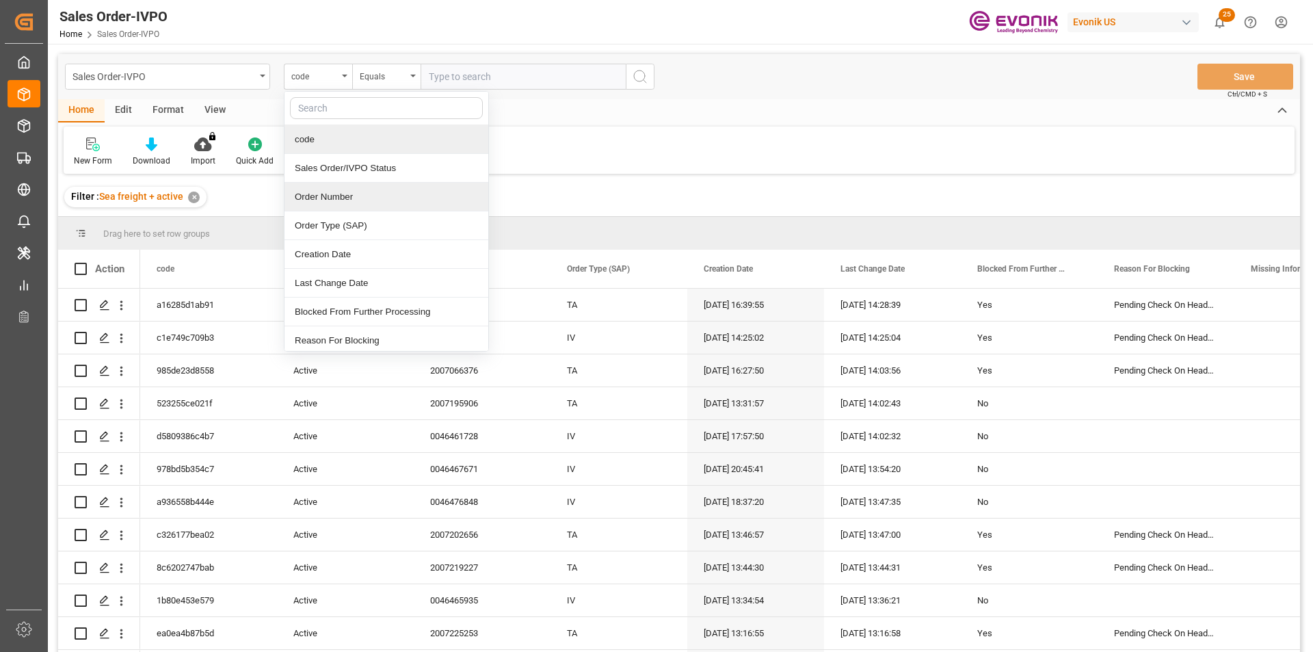
drag, startPoint x: 321, startPoint y: 209, endPoint x: 474, endPoint y: 115, distance: 179.5
click at [323, 205] on div "Order Number" at bounding box center [386, 197] width 204 height 29
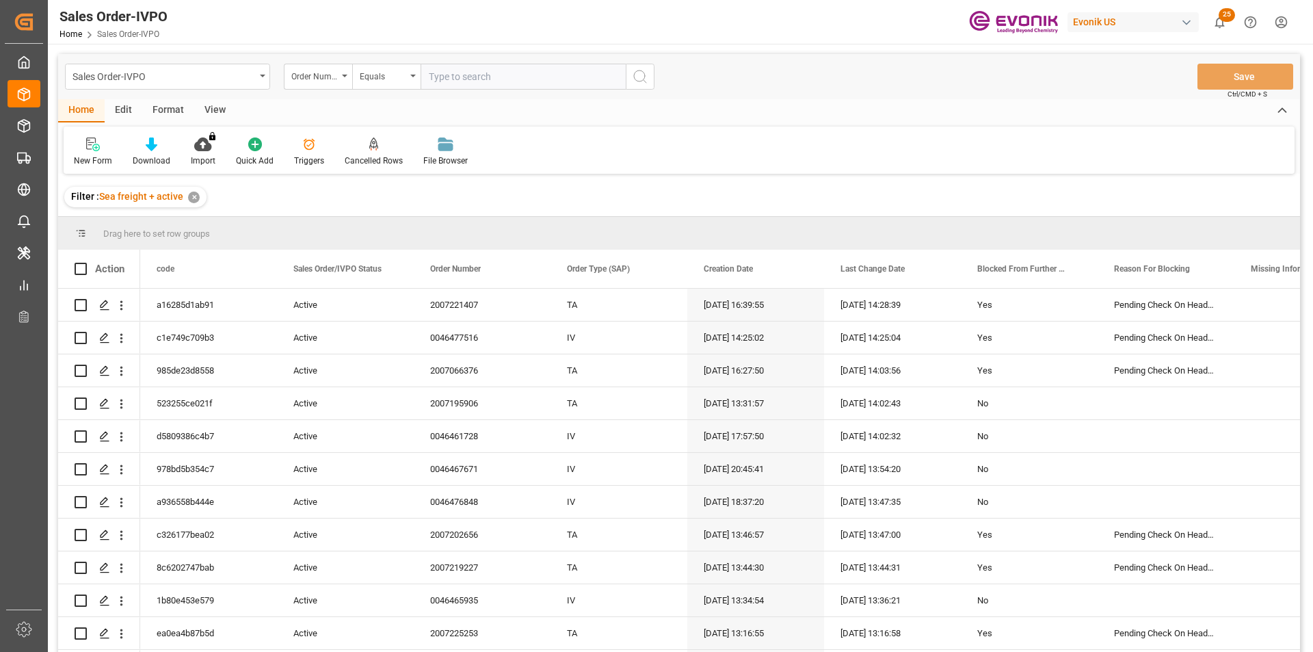
click at [496, 80] on input "text" at bounding box center [522, 77] width 205 height 26
paste input "0046469218"
type input "0046469218"
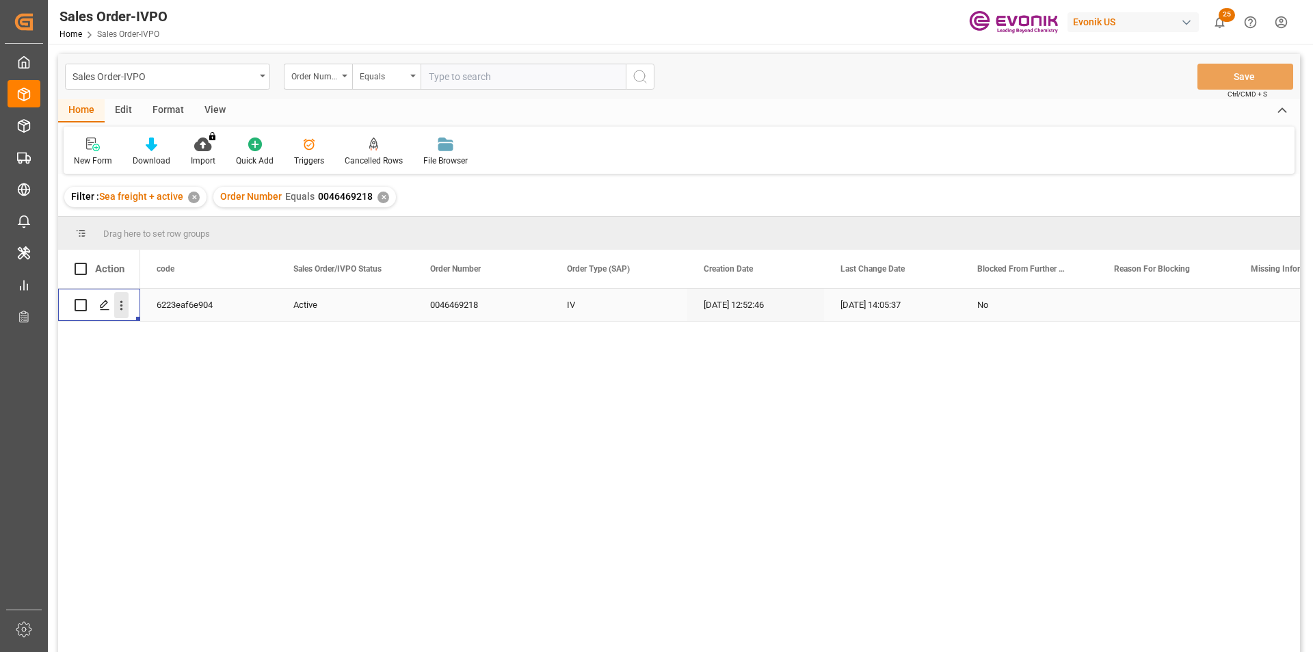
click at [124, 297] on button "open menu" at bounding box center [121, 305] width 14 height 26
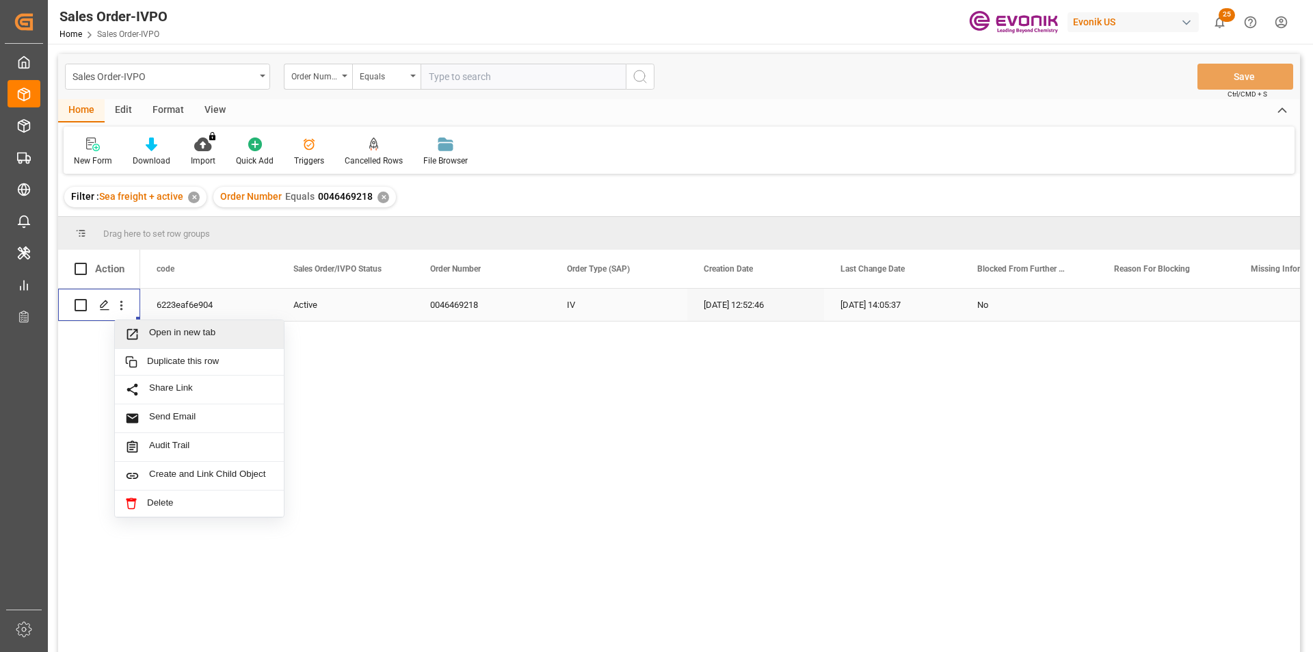
click at [215, 333] on span "Open in new tab" at bounding box center [211, 334] width 124 height 14
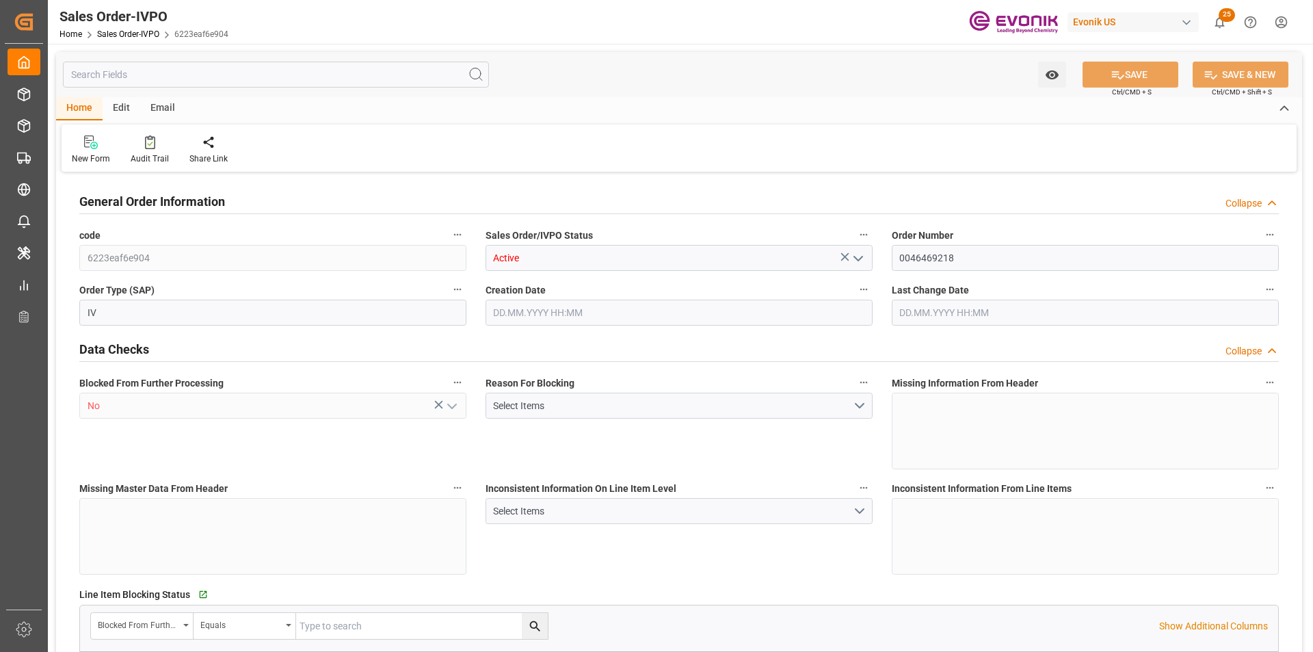
type input "SGSIN"
type input "0"
type input "1"
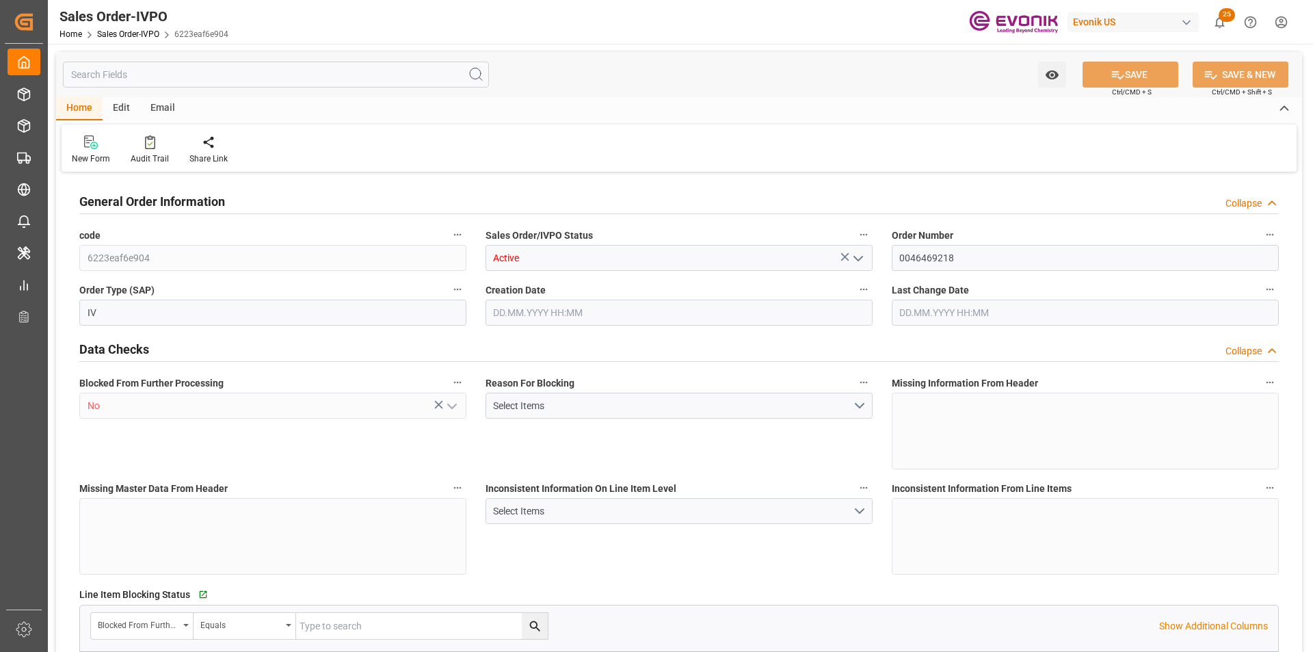
type input "7910.28"
type input "23.444"
type input "17000"
type input "30"
type input "19.08.2025 12:52"
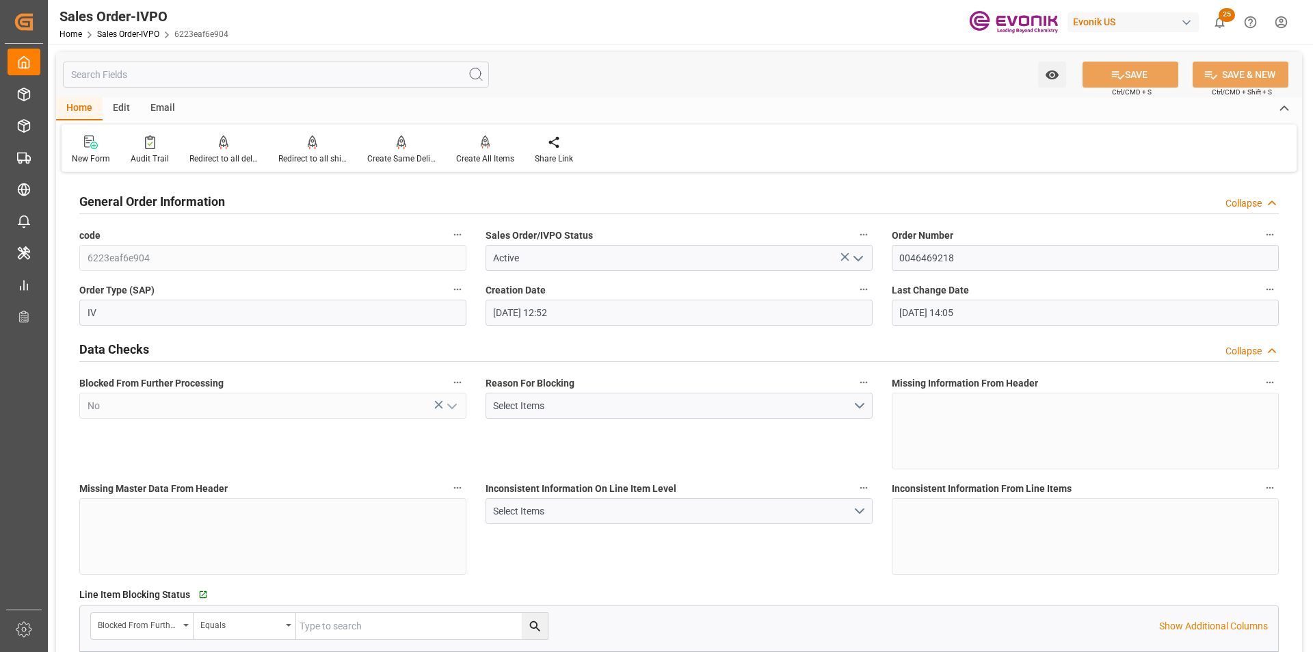
type input "26.09.2025 14:05"
drag, startPoint x: 976, startPoint y: 258, endPoint x: 751, endPoint y: 239, distance: 225.7
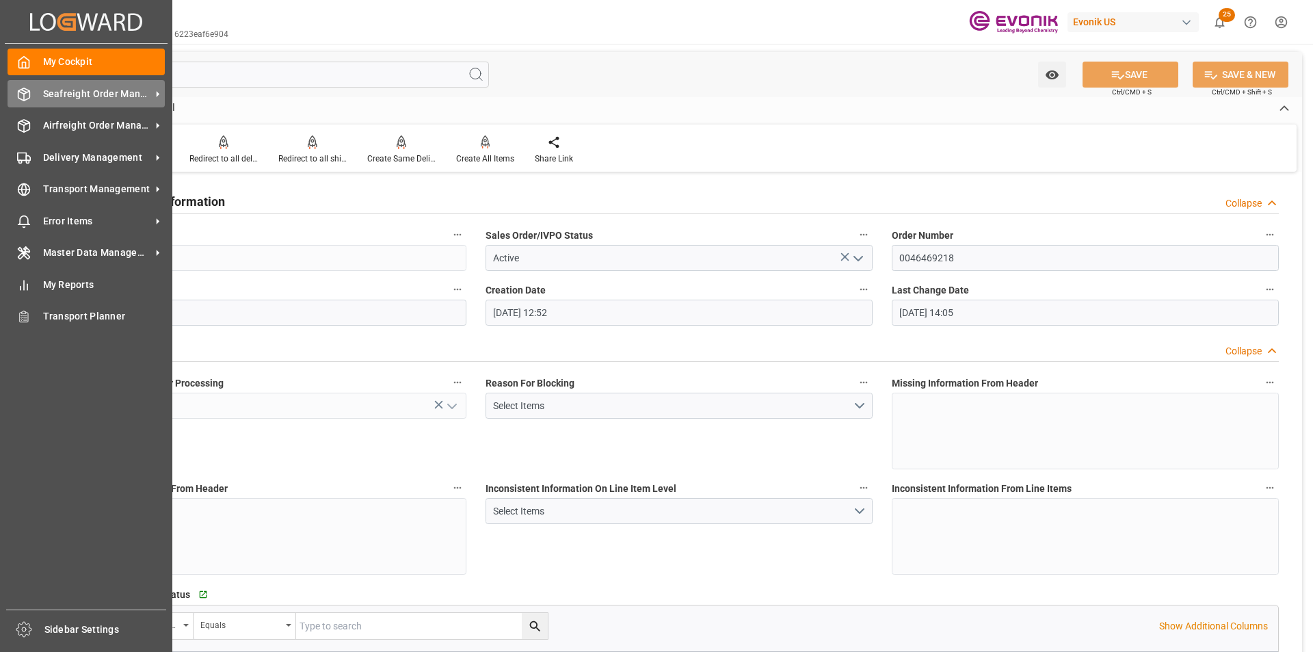
click at [34, 94] on div "Seafreight Order Management Seafreight Order Management" at bounding box center [86, 93] width 157 height 27
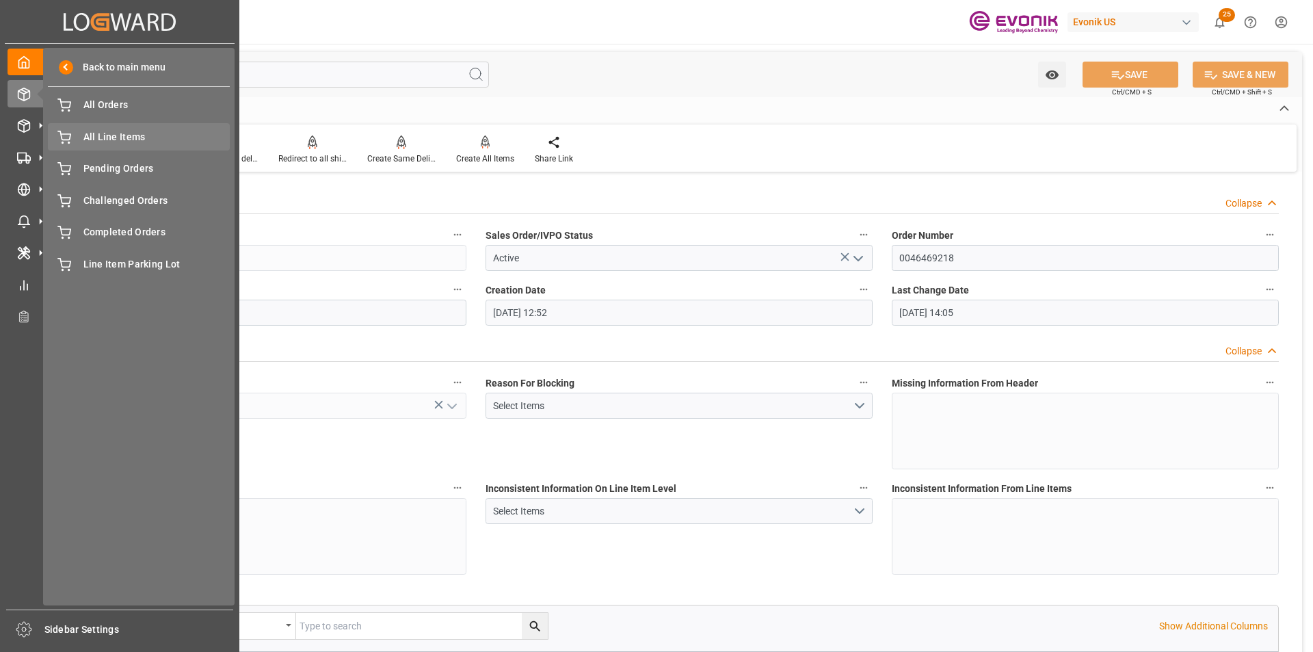
click at [94, 133] on span "All Line Items" at bounding box center [156, 137] width 147 height 14
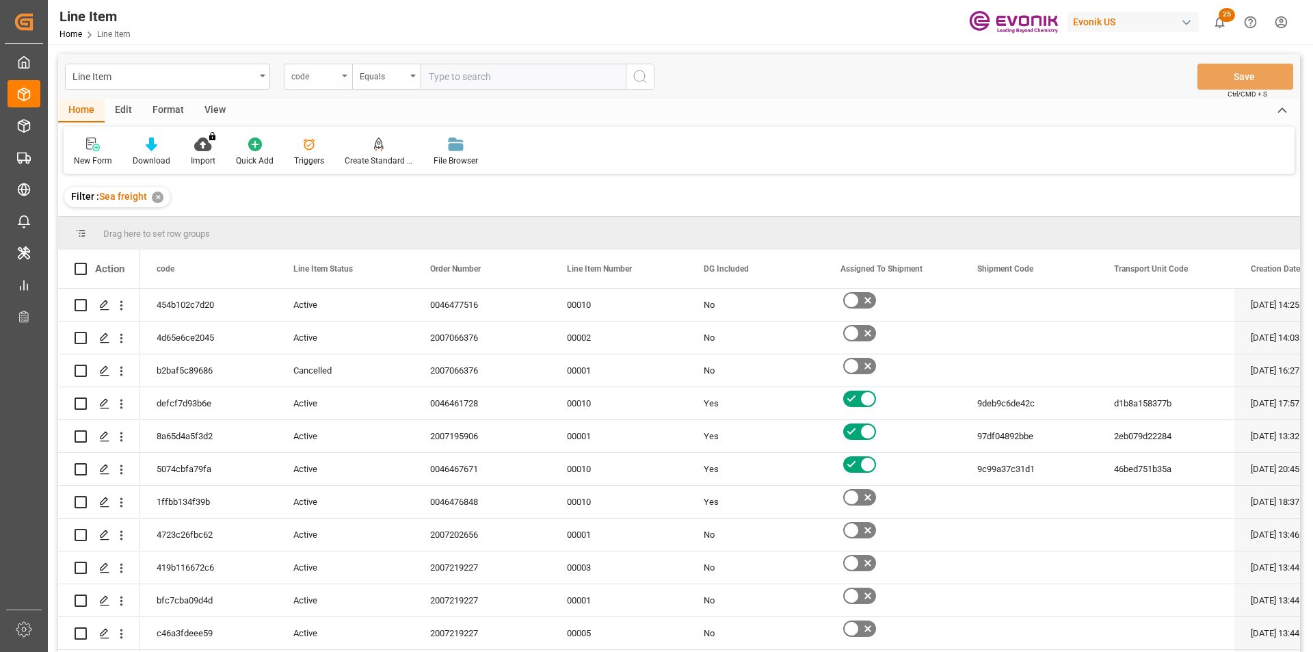
click at [319, 85] on div "code" at bounding box center [318, 77] width 68 height 26
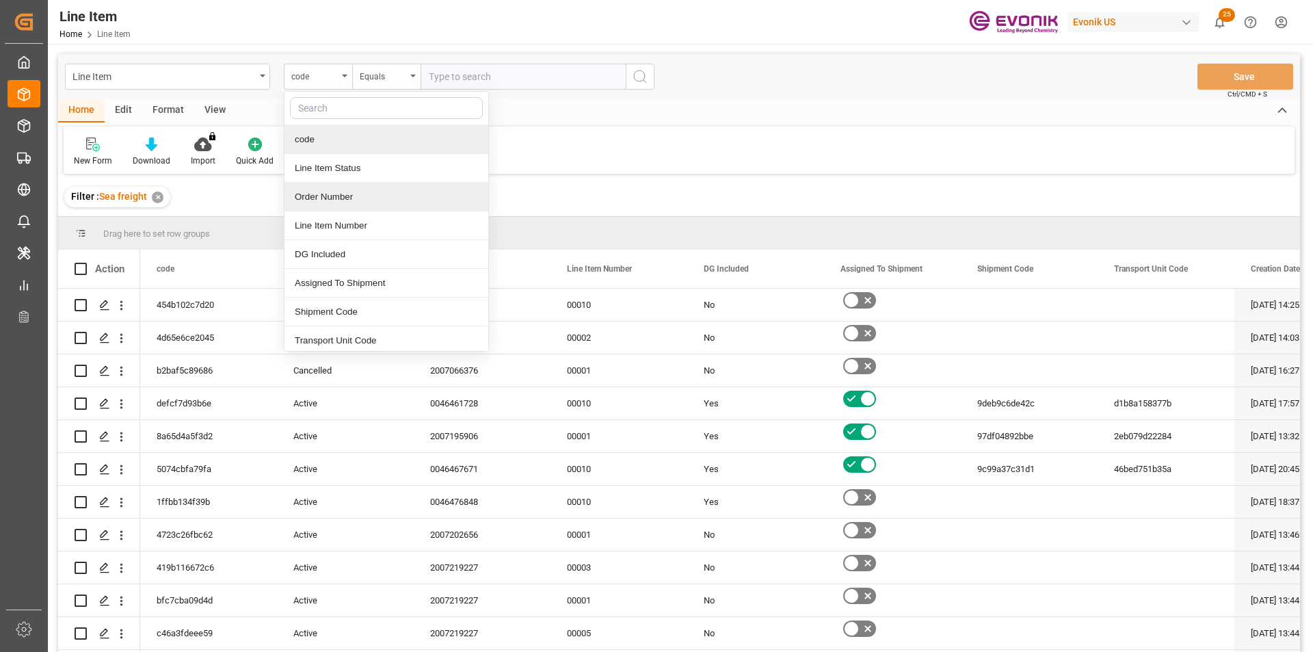
click at [337, 190] on div "Order Number" at bounding box center [386, 197] width 204 height 29
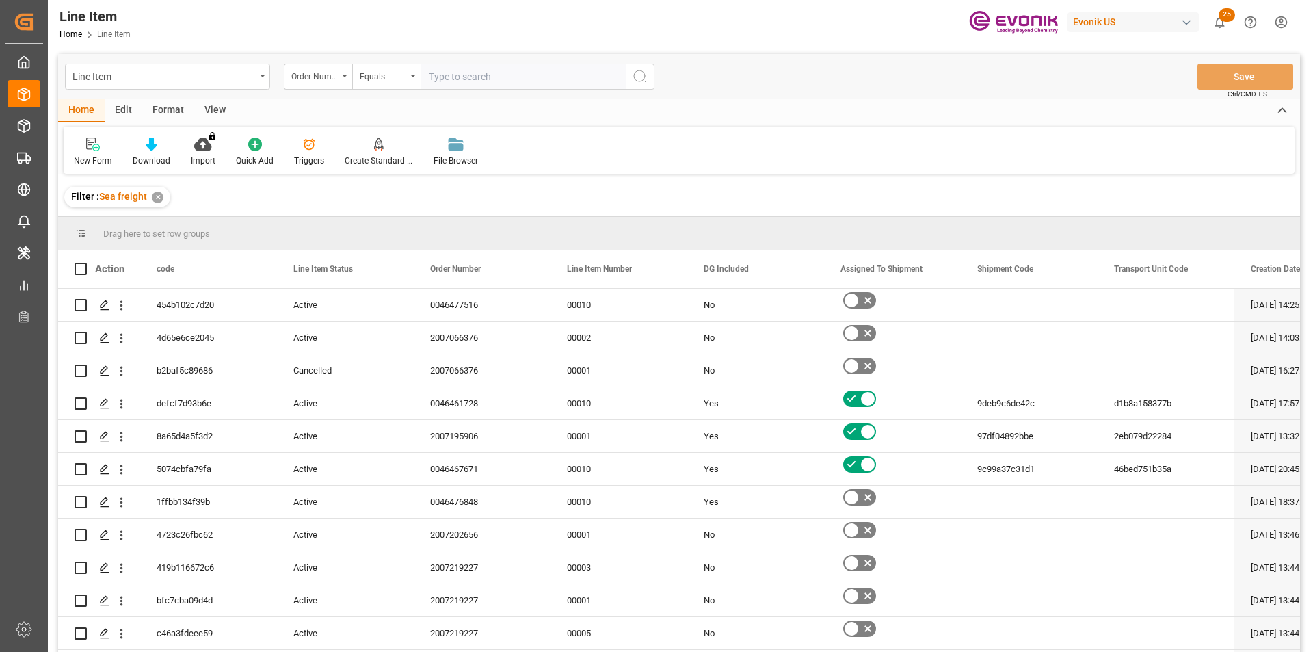
click at [450, 70] on input "text" at bounding box center [522, 77] width 205 height 26
paste input "0046469218"
type input "0046469218"
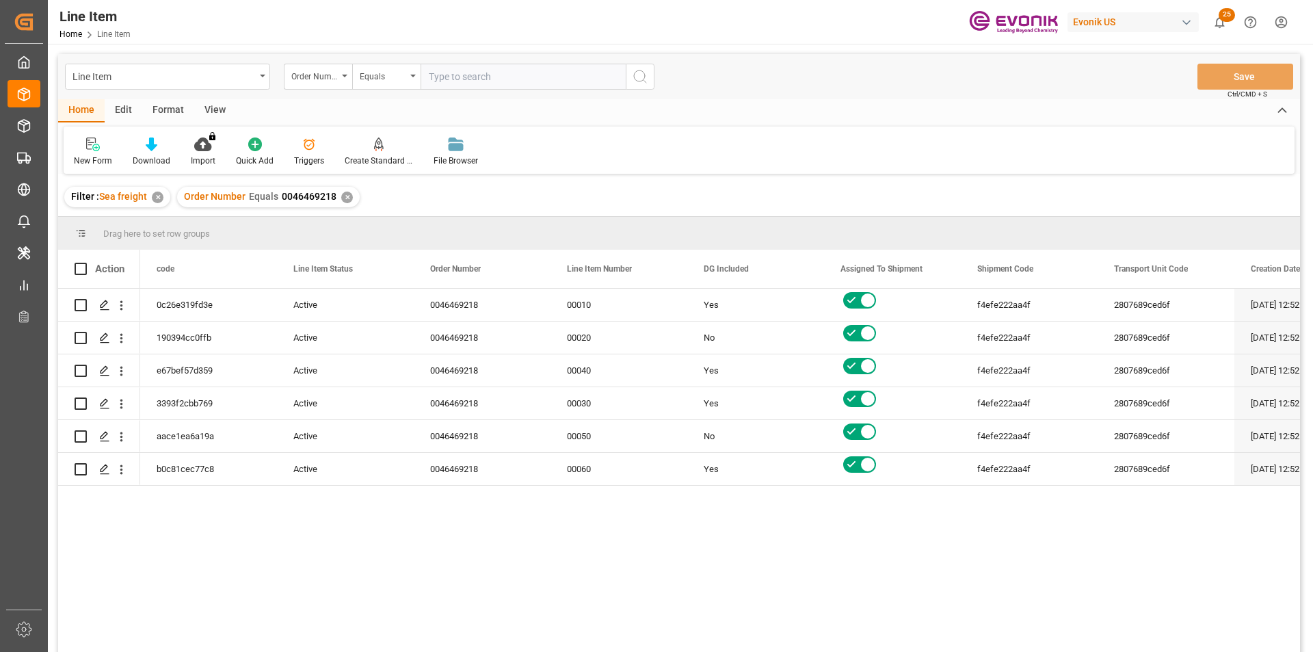
click at [217, 109] on div "View" at bounding box center [215, 110] width 42 height 23
click at [152, 153] on div "Standard Templates" at bounding box center [155, 152] width 89 height 30
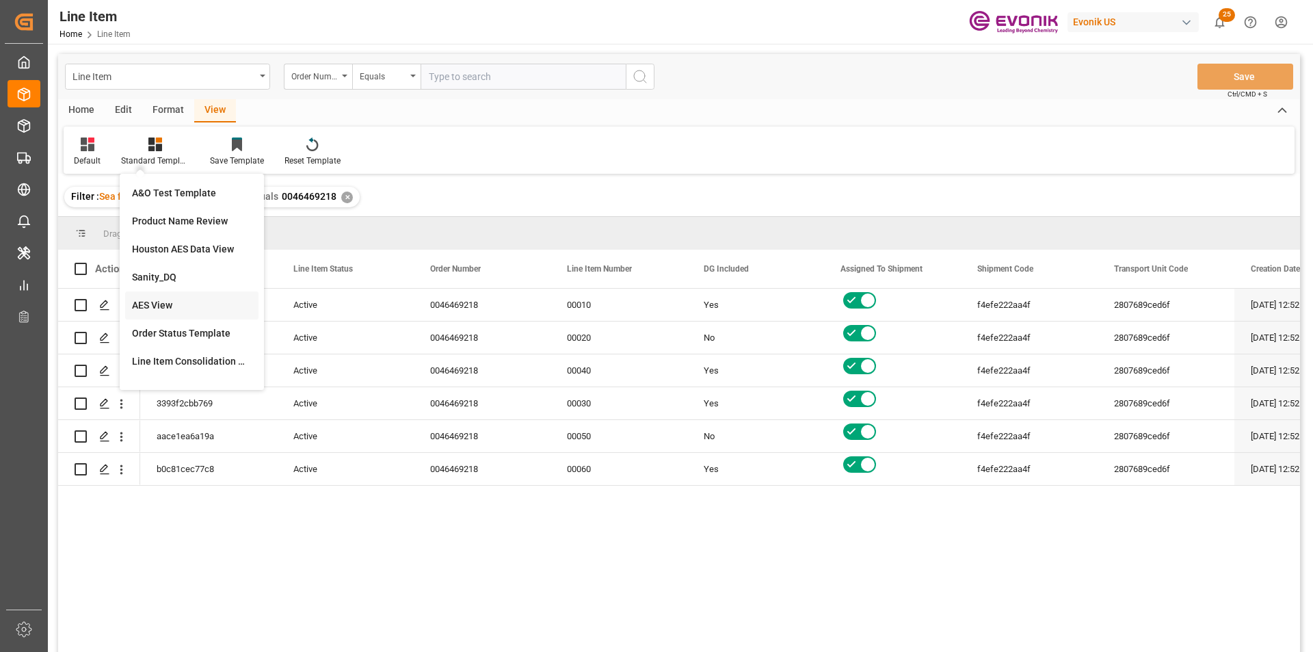
click at [152, 303] on div "AES View" at bounding box center [192, 305] width 120 height 14
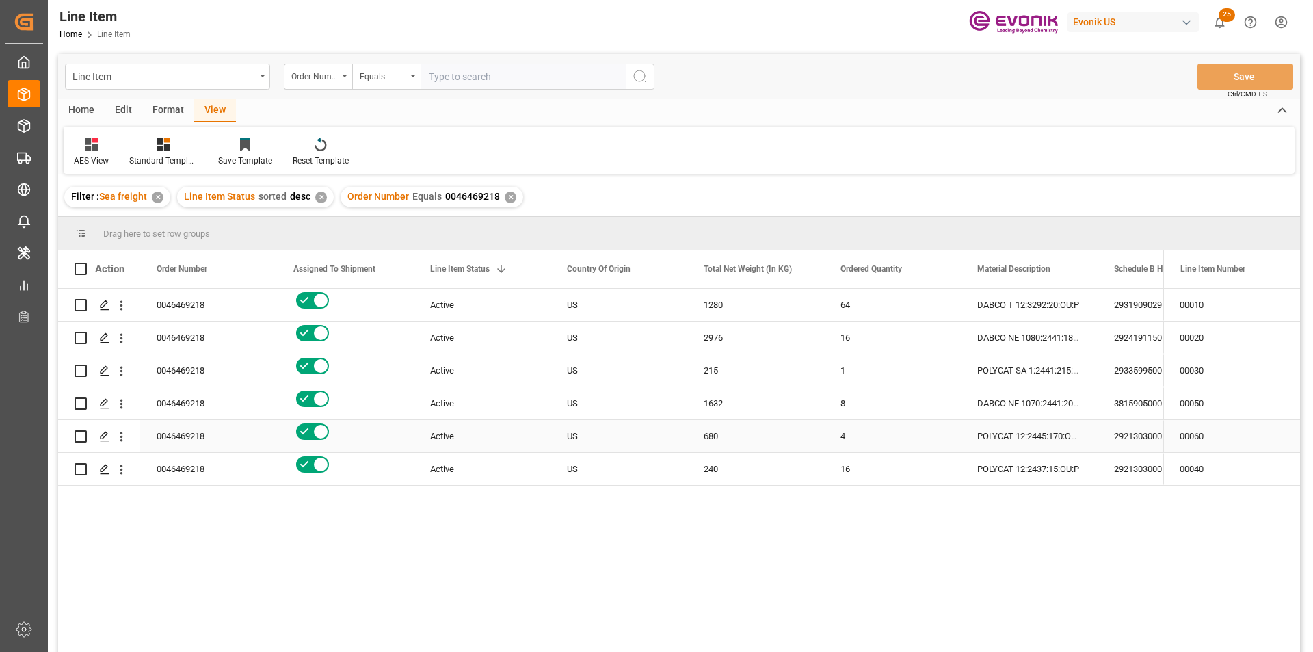
click at [709, 437] on div "680" at bounding box center [755, 436] width 137 height 32
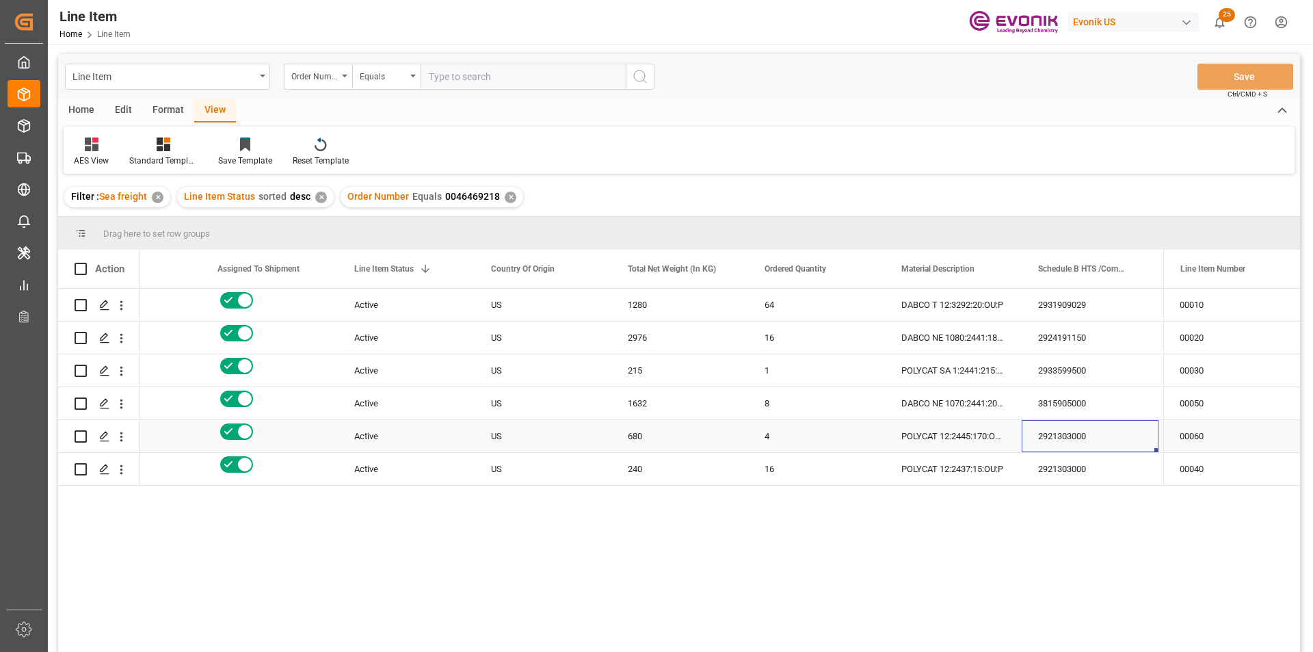
scroll to position [0, 213]
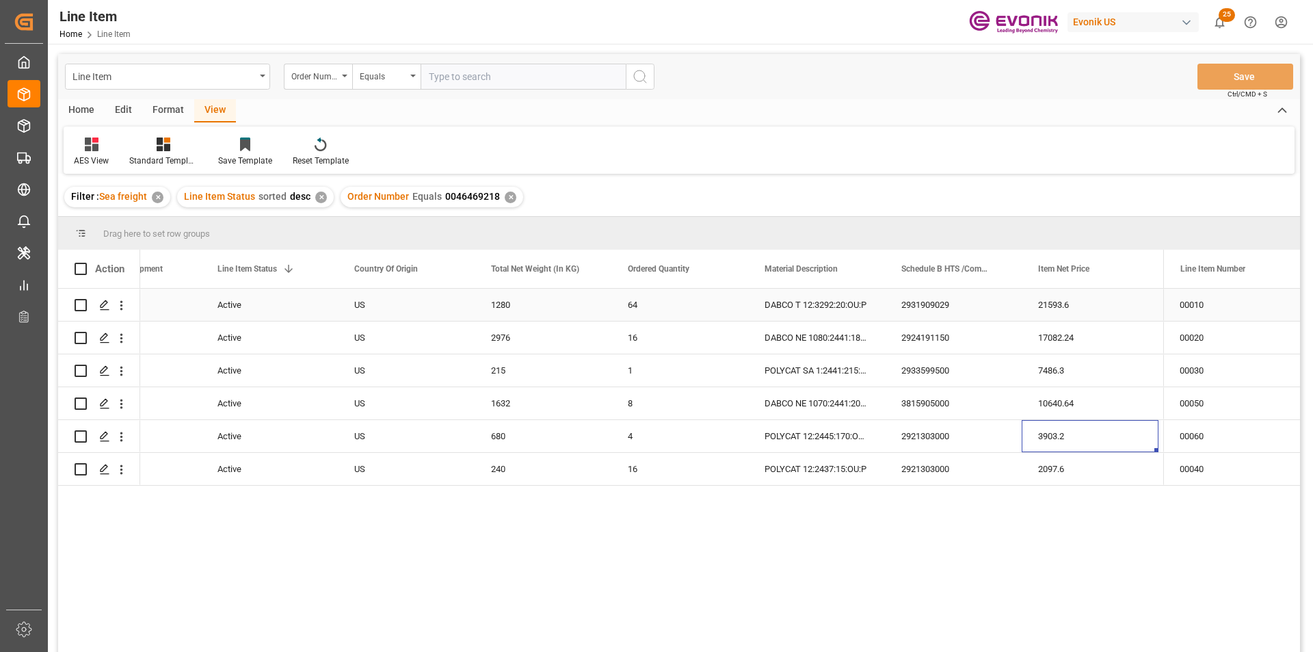
click at [539, 309] on div "1280" at bounding box center [542, 305] width 137 height 32
click at [1044, 307] on div "21593.6" at bounding box center [1089, 305] width 137 height 32
click at [954, 308] on div "2931909029" at bounding box center [953, 305] width 137 height 32
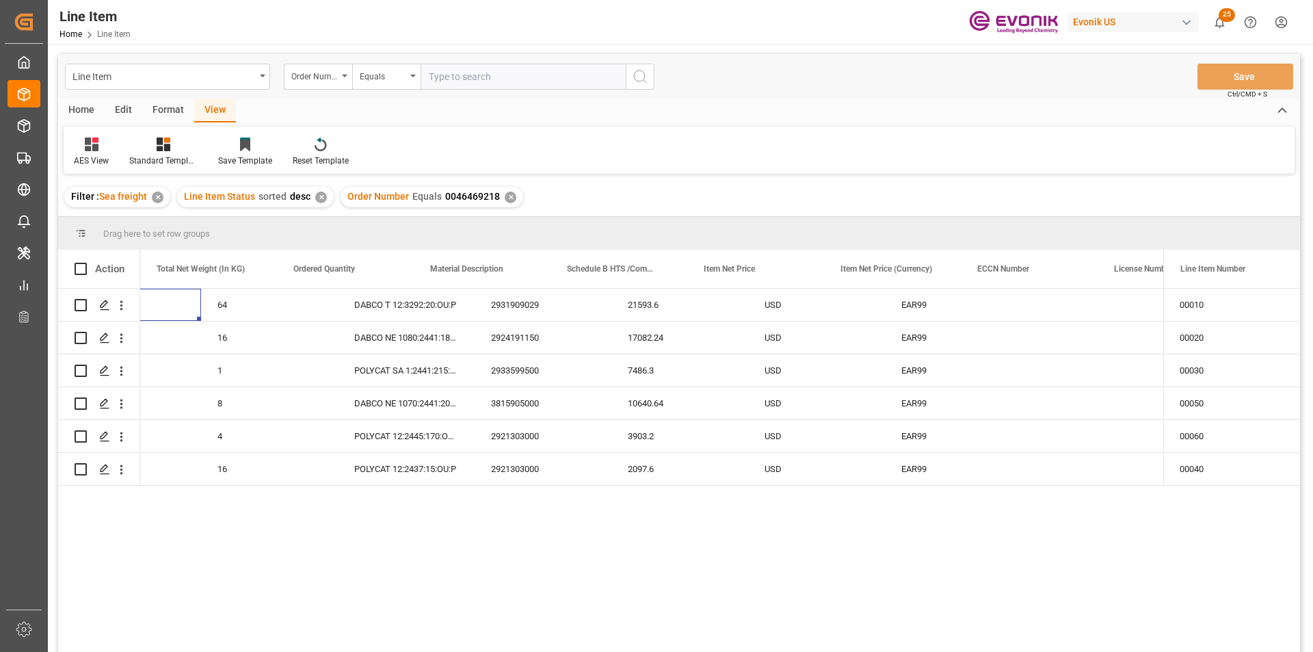
scroll to position [0, 547]
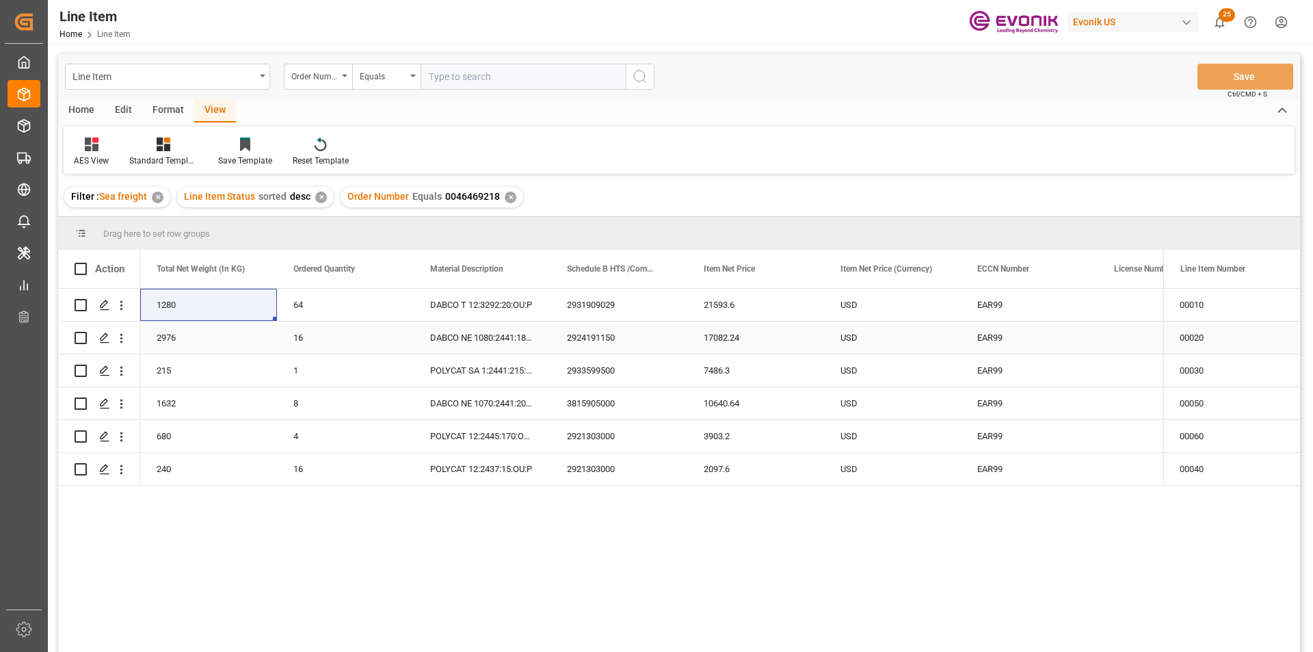
click at [187, 343] on div "2976" at bounding box center [208, 337] width 137 height 32
click at [189, 337] on div "2976" at bounding box center [208, 337] width 137 height 32
click at [723, 353] on div "17082.24" at bounding box center [755, 337] width 137 height 32
click at [691, 432] on div "3903.2" at bounding box center [755, 436] width 137 height 32
click at [191, 432] on div "680" at bounding box center [208, 436] width 137 height 32
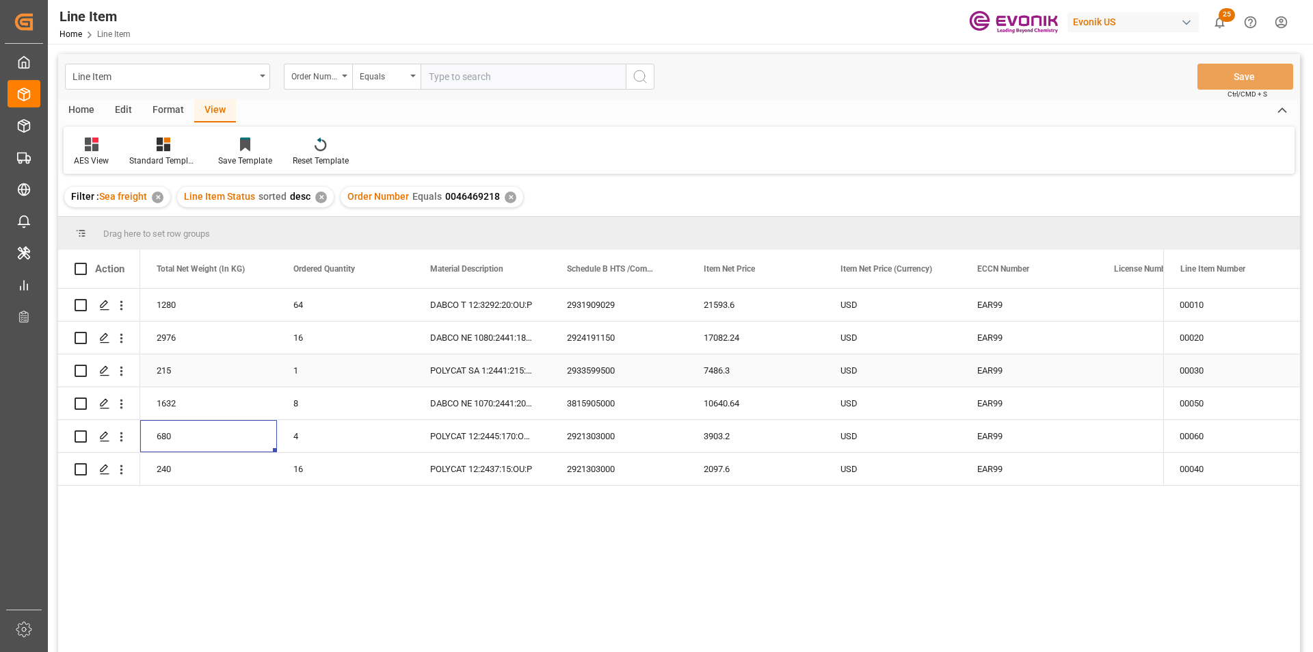
click at [703, 368] on div "7486.3" at bounding box center [755, 370] width 137 height 32
click at [192, 372] on div "215" at bounding box center [208, 370] width 137 height 32
click at [738, 374] on div "7486.3" at bounding box center [755, 370] width 137 height 32
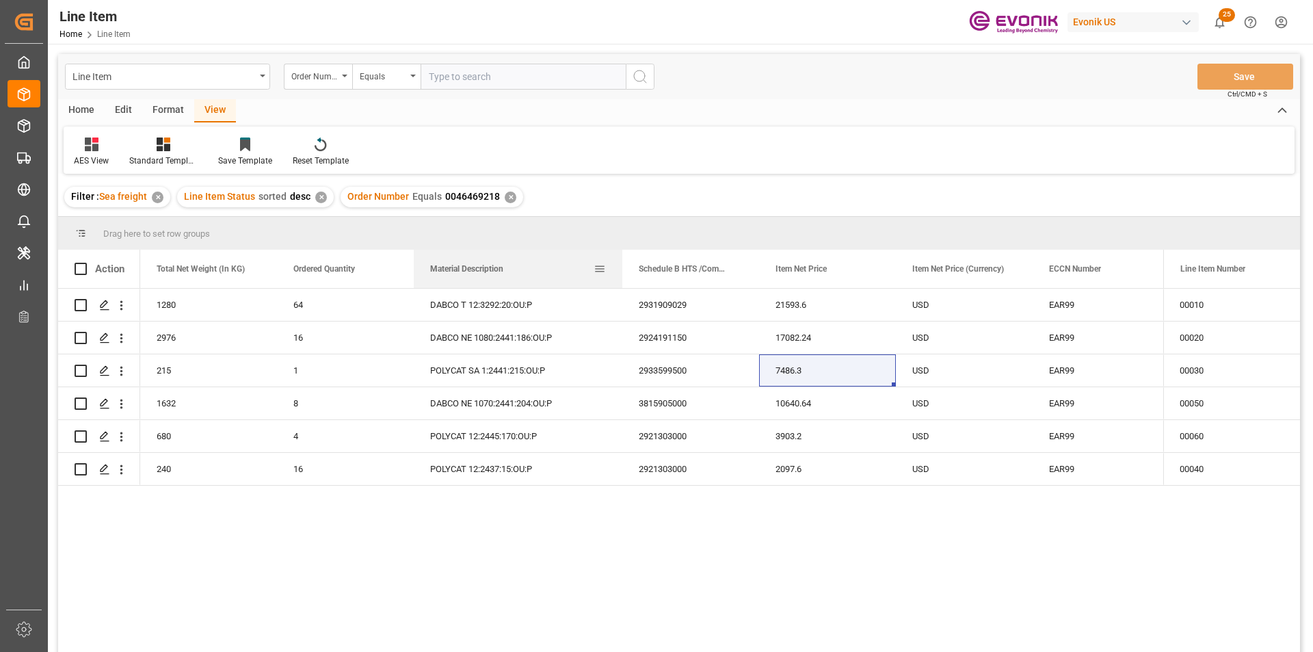
drag, startPoint x: 548, startPoint y: 268, endPoint x: 619, endPoint y: 260, distance: 72.2
click at [619, 260] on div at bounding box center [621, 269] width 5 height 38
click at [829, 469] on div "2097.6" at bounding box center [827, 469] width 137 height 32
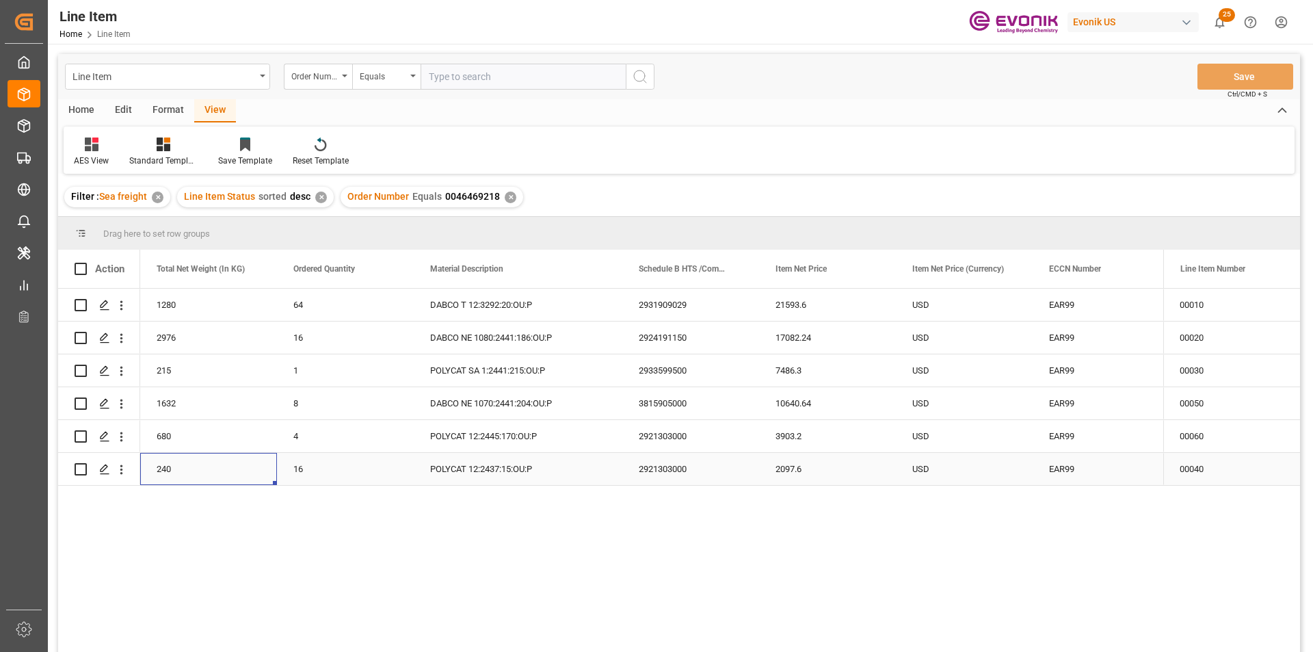
click at [204, 468] on div "240" at bounding box center [208, 469] width 137 height 32
click at [196, 331] on div "2976" at bounding box center [208, 337] width 137 height 32
click at [163, 332] on div "2976" at bounding box center [208, 337] width 137 height 32
drag, startPoint x: 791, startPoint y: 339, endPoint x: 853, endPoint y: 337, distance: 61.6
click at [790, 338] on div "17082.24" at bounding box center [827, 337] width 137 height 32
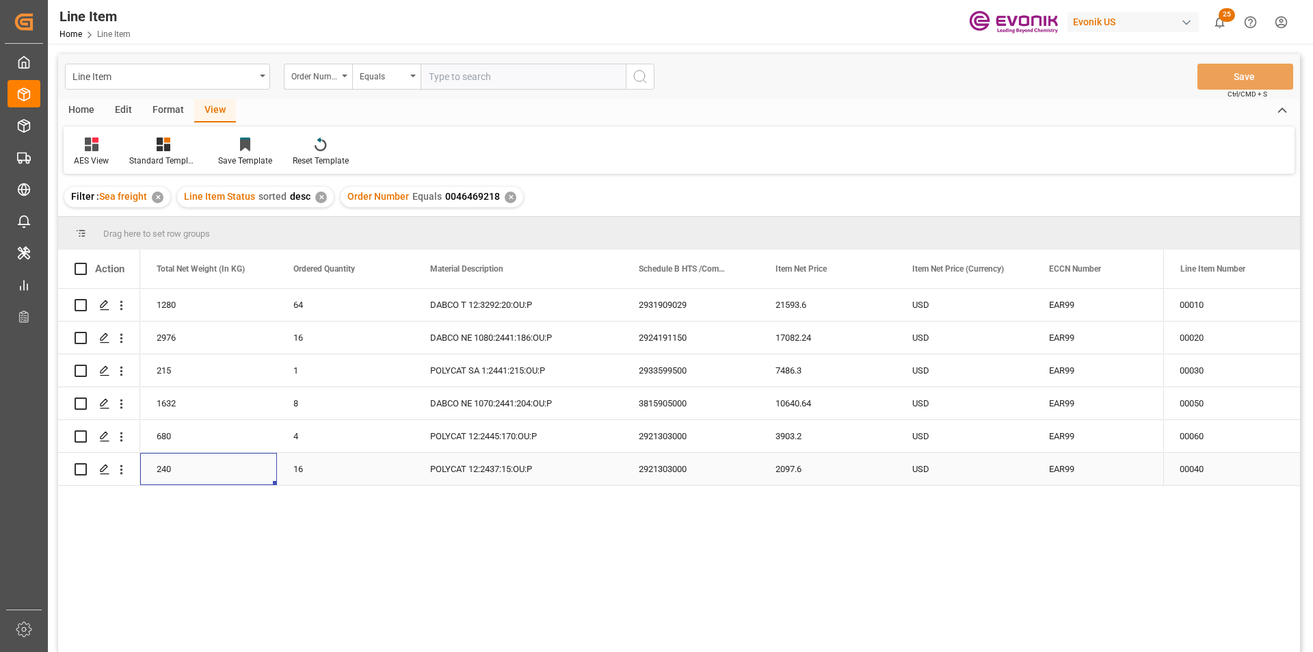
click at [189, 472] on div "240" at bounding box center [208, 469] width 137 height 32
click at [786, 471] on div "2097.6" at bounding box center [827, 469] width 137 height 32
click at [838, 466] on div "2097.6" at bounding box center [827, 469] width 137 height 32
click at [850, 405] on div "10640.64" at bounding box center [827, 403] width 137 height 32
click at [228, 402] on div "1632" at bounding box center [208, 403] width 137 height 32
